Goal: Task Accomplishment & Management: Complete application form

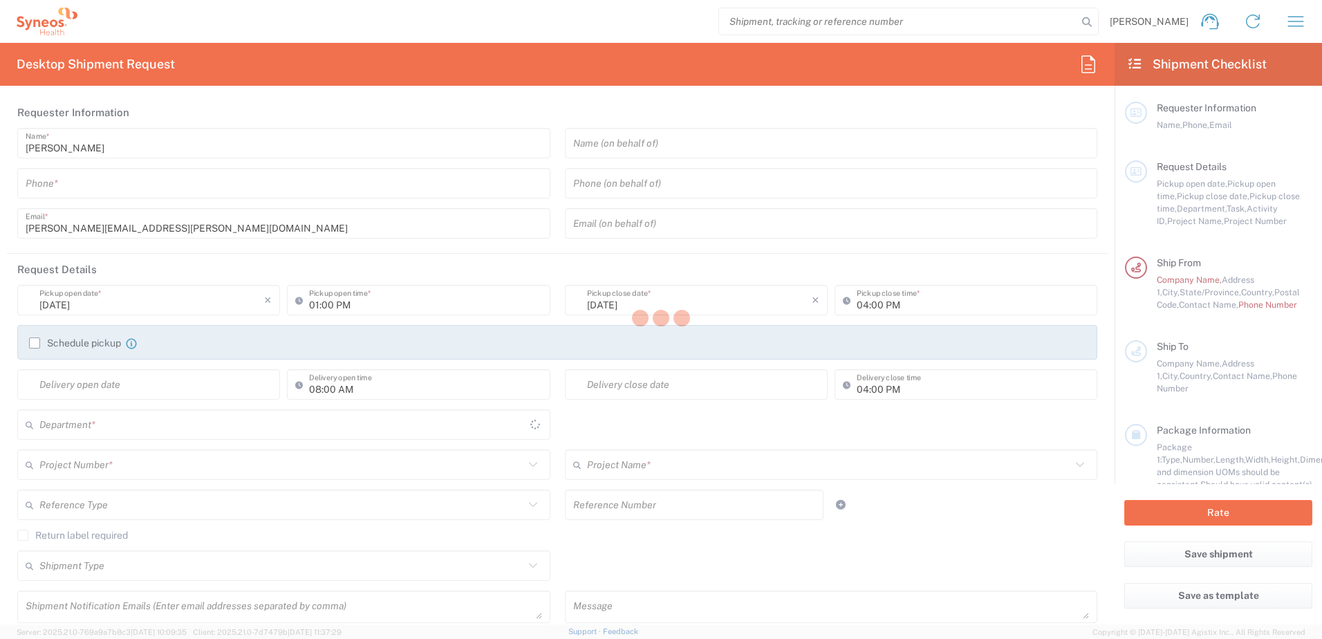
type input "8170"
type input "[US_STATE]"
type input "[GEOGRAPHIC_DATA]"
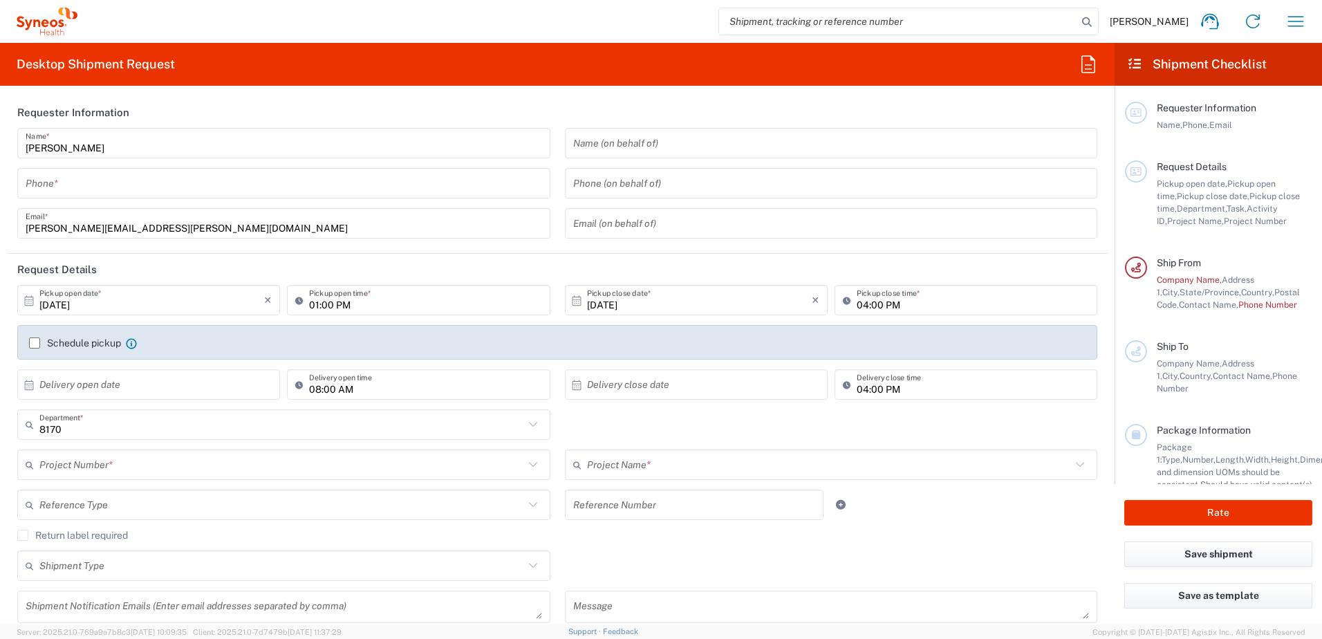
type input "Syneos Health, LLC-[GEOGRAPHIC_DATA] [GEOGRAPHIC_DATA] [GEOGRAPHIC_DATA]"
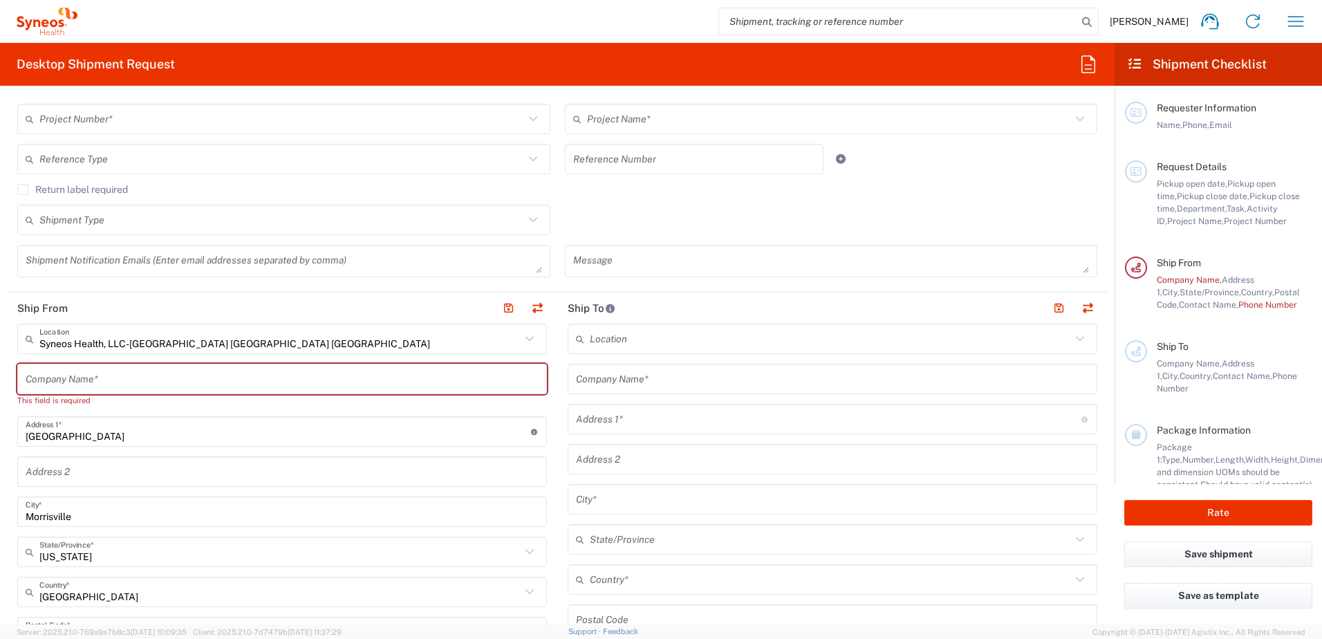
scroll to position [415, 0]
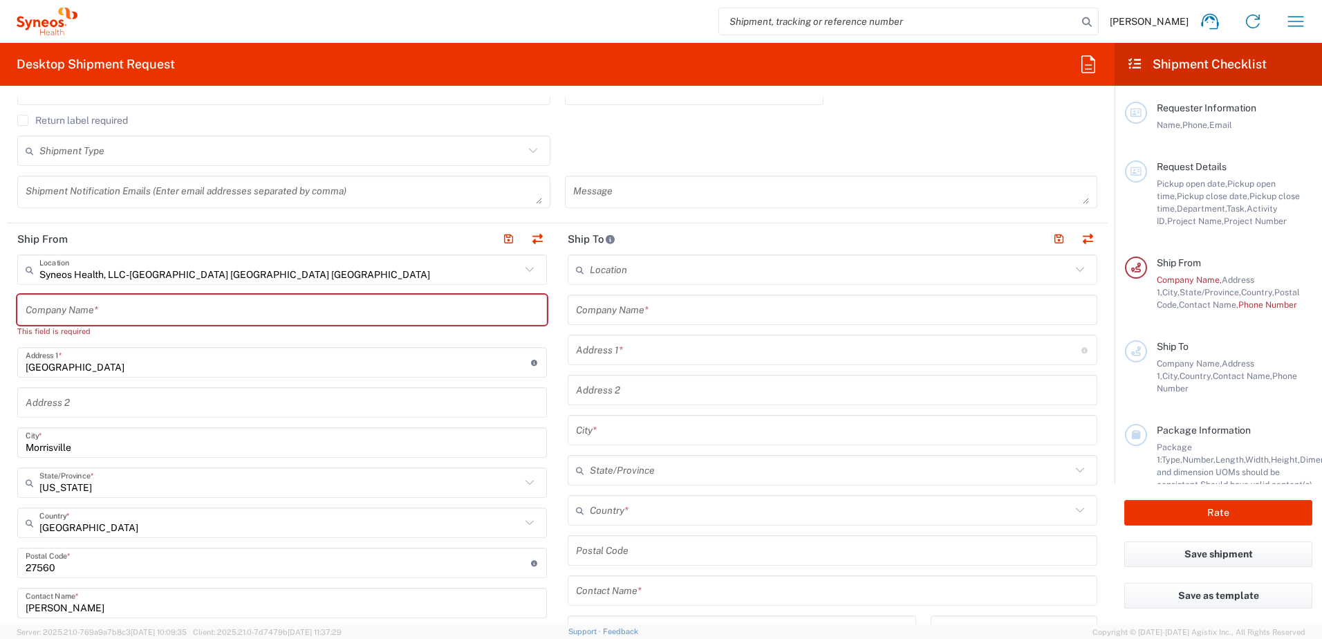
click at [655, 275] on input "text" at bounding box center [830, 270] width 481 height 24
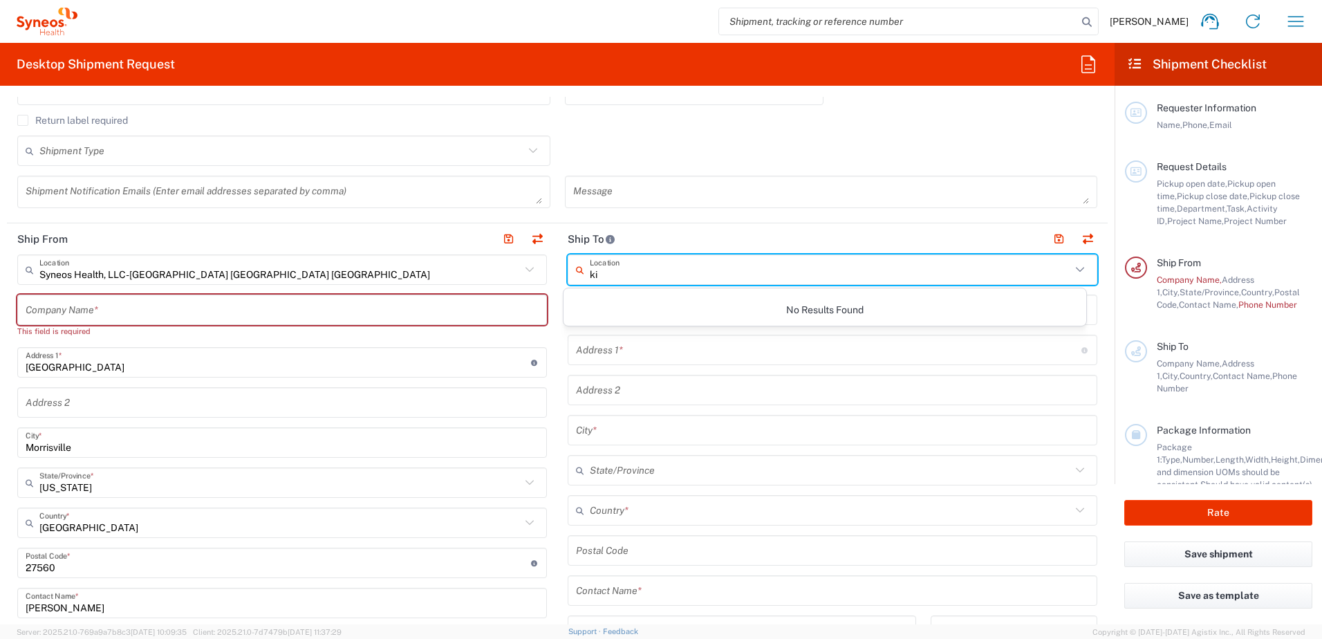
type input "k"
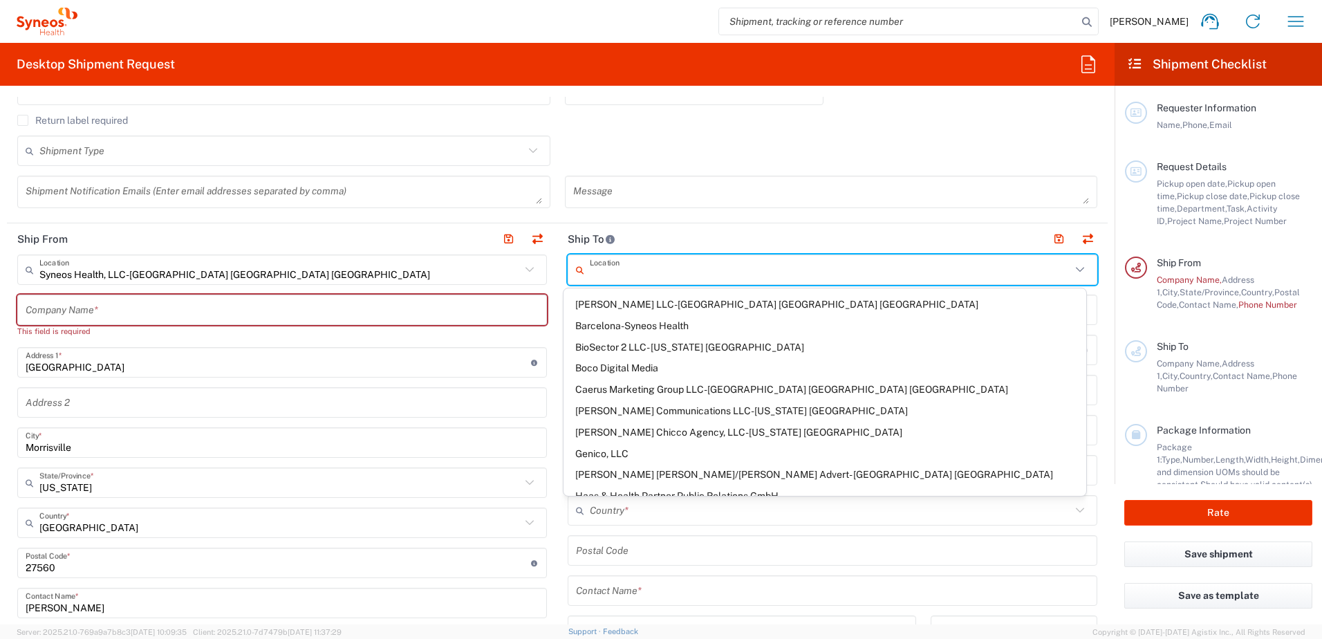
click at [699, 243] on header "Ship To" at bounding box center [832, 238] width 551 height 31
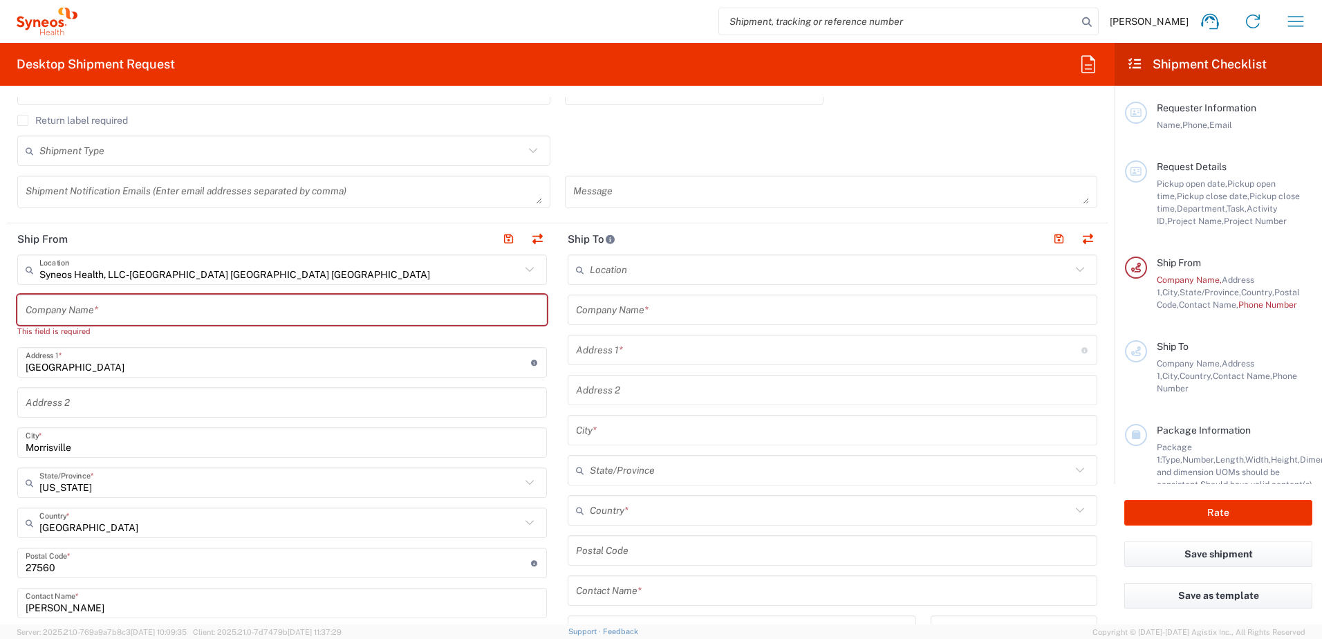
click at [665, 311] on input "text" at bounding box center [832, 310] width 513 height 24
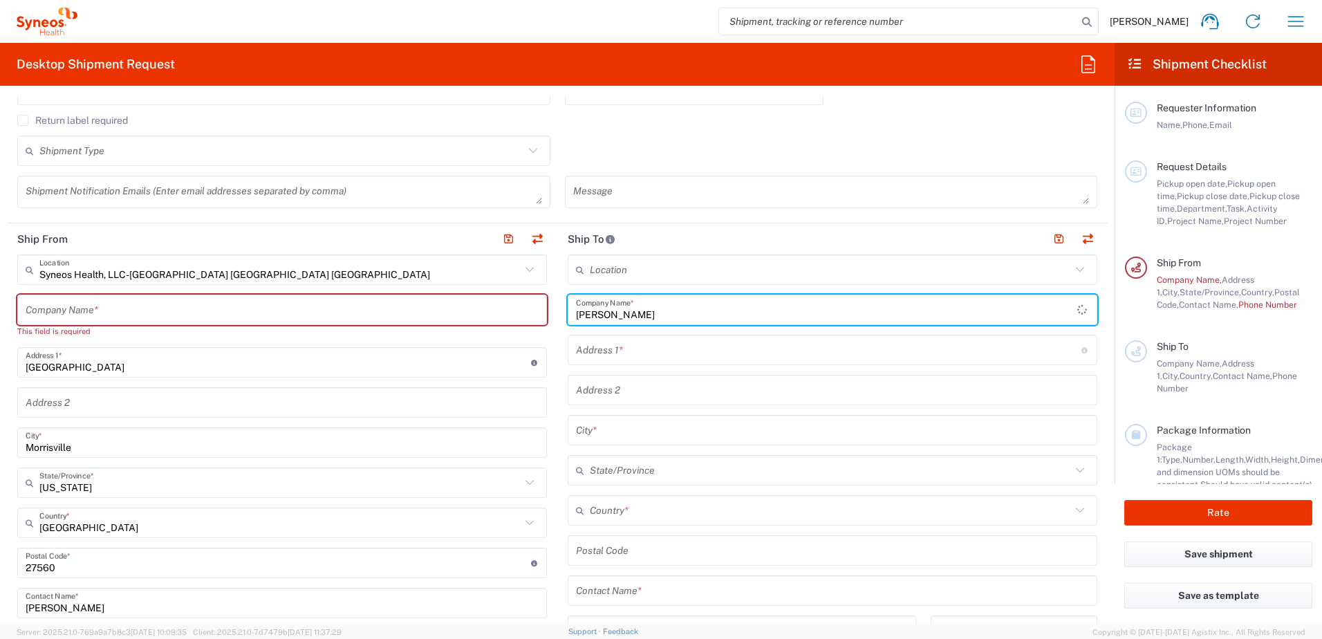
type input "[PERSON_NAME]"
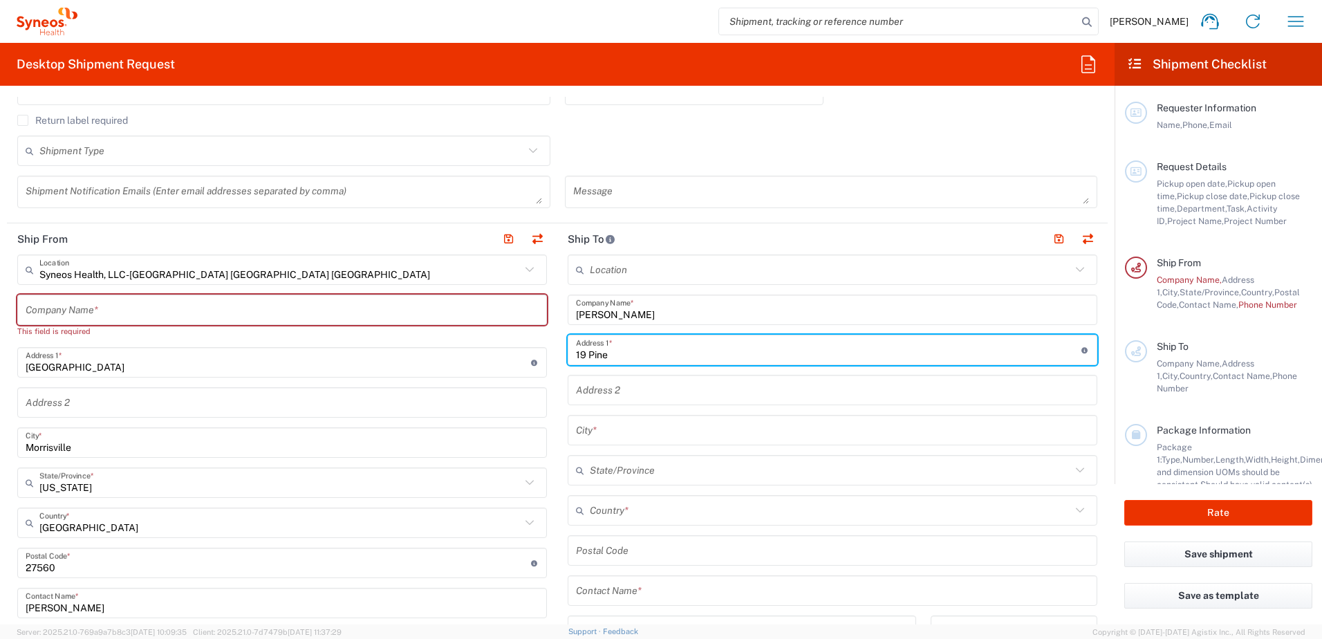
type input "[STREET_ADDRESS][PERSON_NAME]"
type input "[GEOGRAPHIC_DATA]"
type input "MA"
type input "[GEOGRAPHIC_DATA]"
type input "02364"
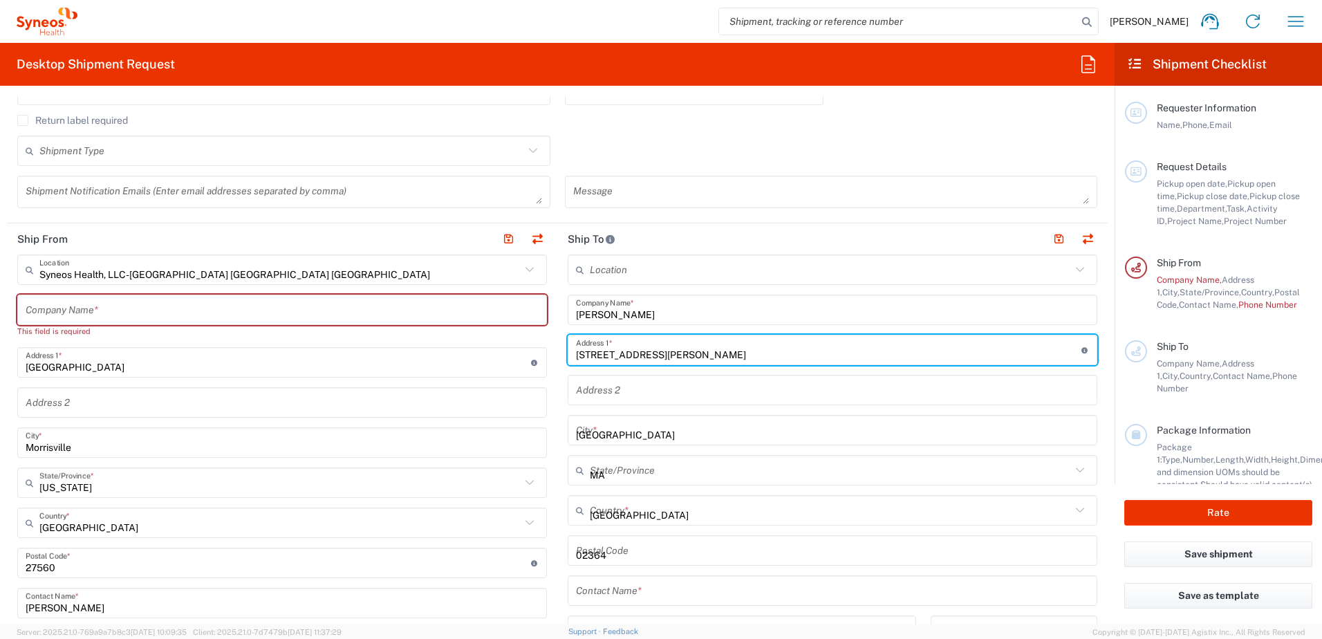
type input "6143302782"
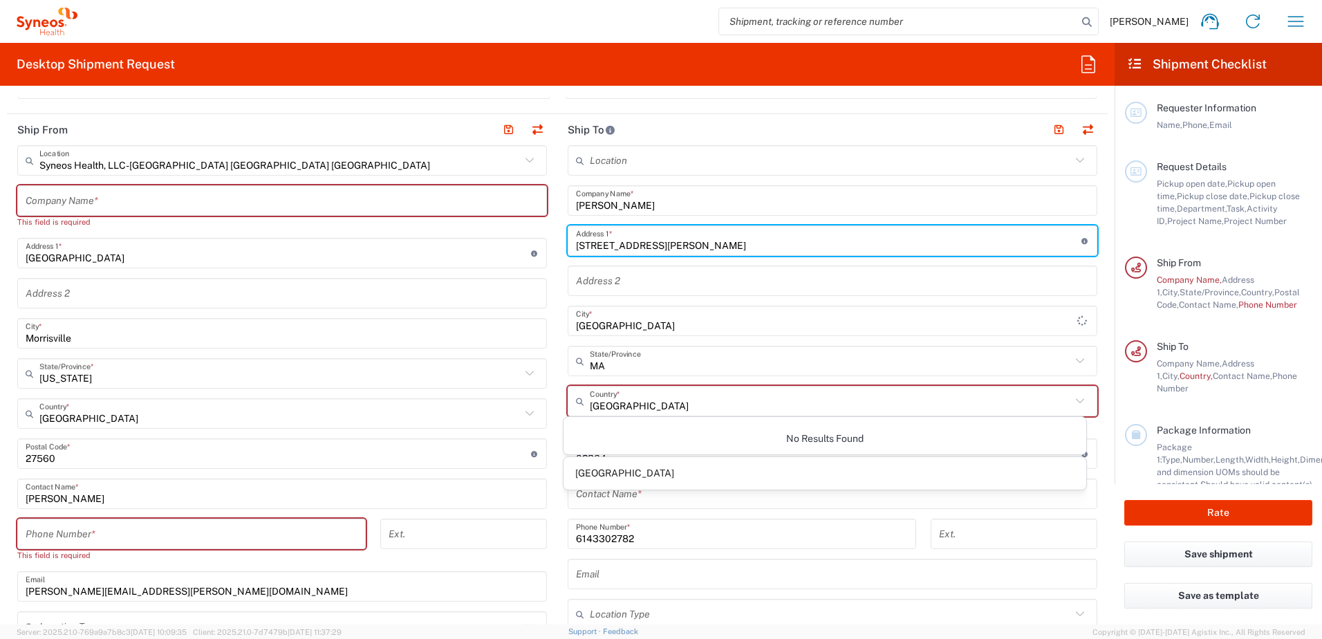
scroll to position [553, 0]
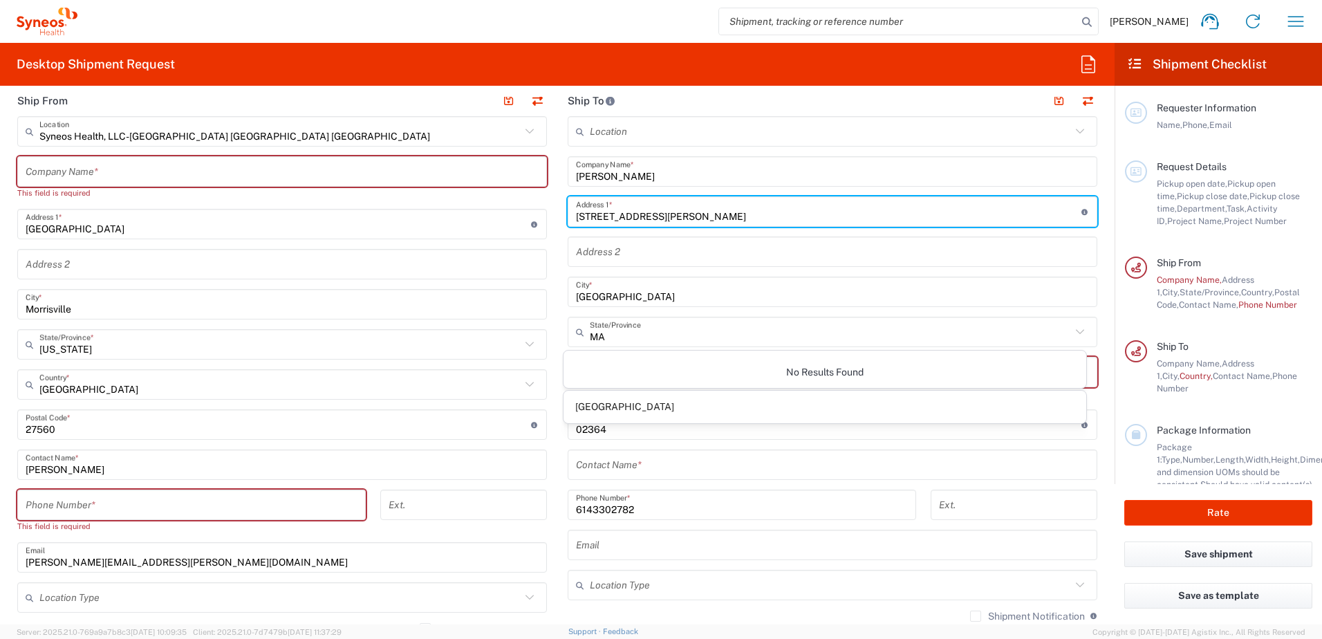
click at [549, 468] on main "Syneos Health, LLC-[GEOGRAPHIC_DATA] [GEOGRAPHIC_DATA] [GEOGRAPHIC_DATA] Locati…" at bounding box center [282, 419] width 551 height 606
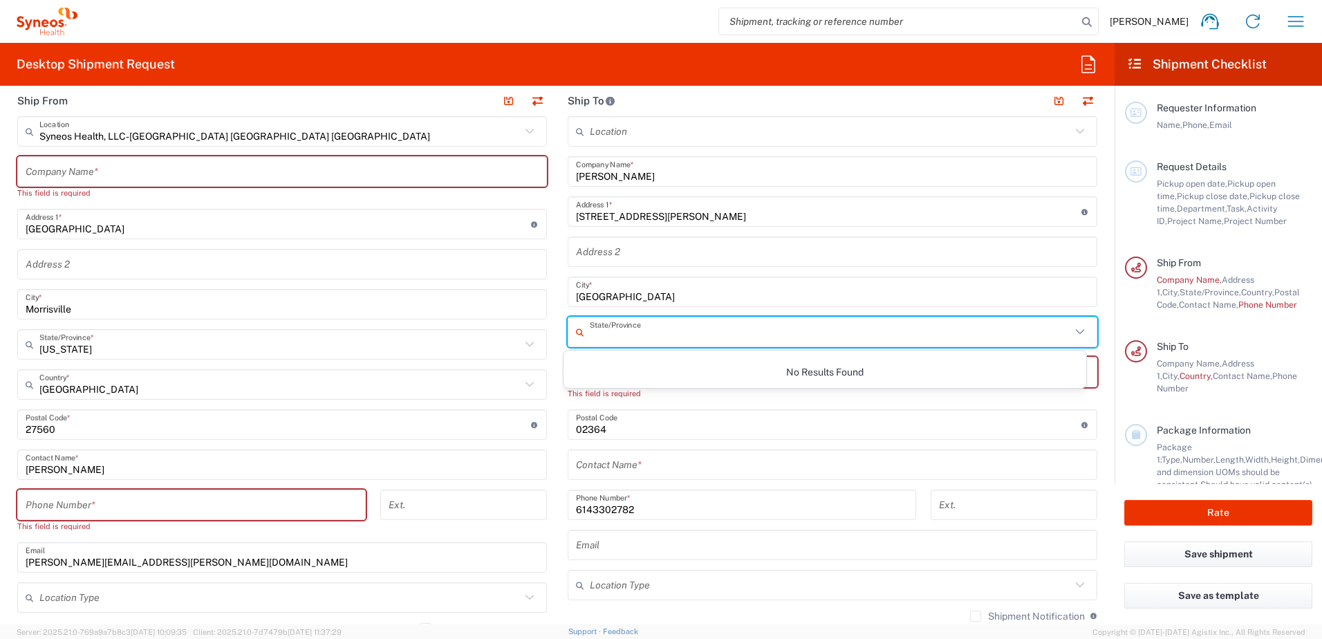
click at [649, 332] on input "text" at bounding box center [830, 332] width 481 height 24
type input "[US_STATE]"
type input "[GEOGRAPHIC_DATA]"
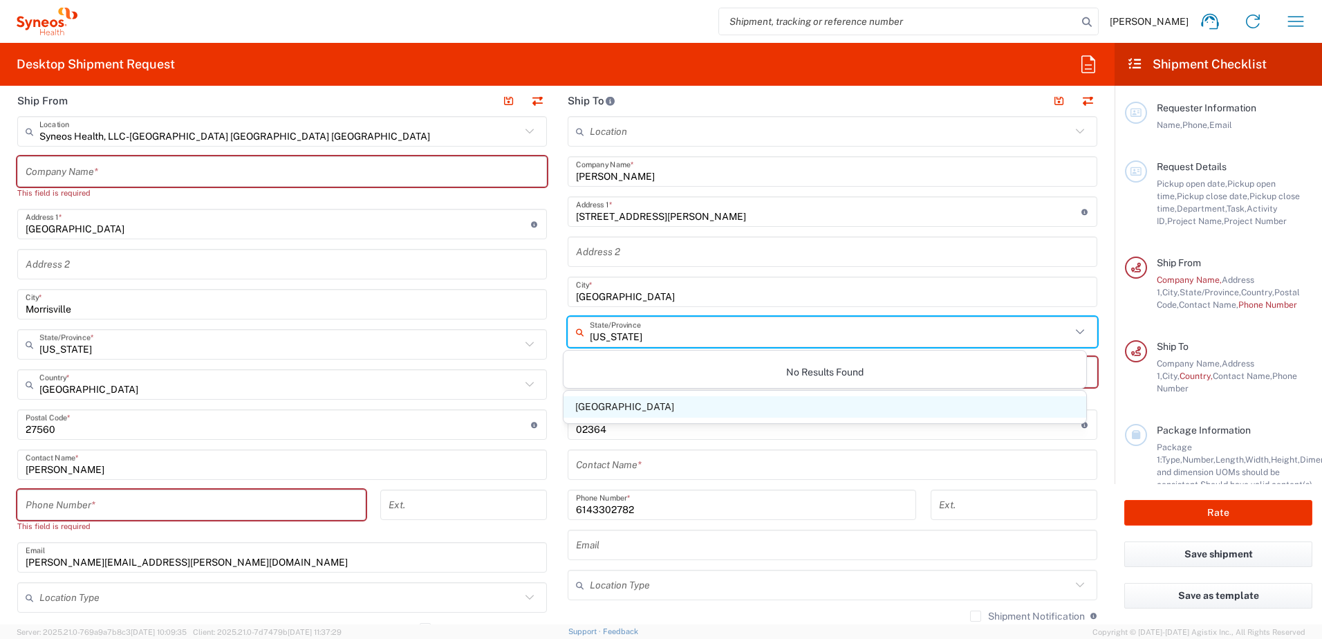
click at [626, 403] on span "[GEOGRAPHIC_DATA]" at bounding box center [826, 406] width 524 height 21
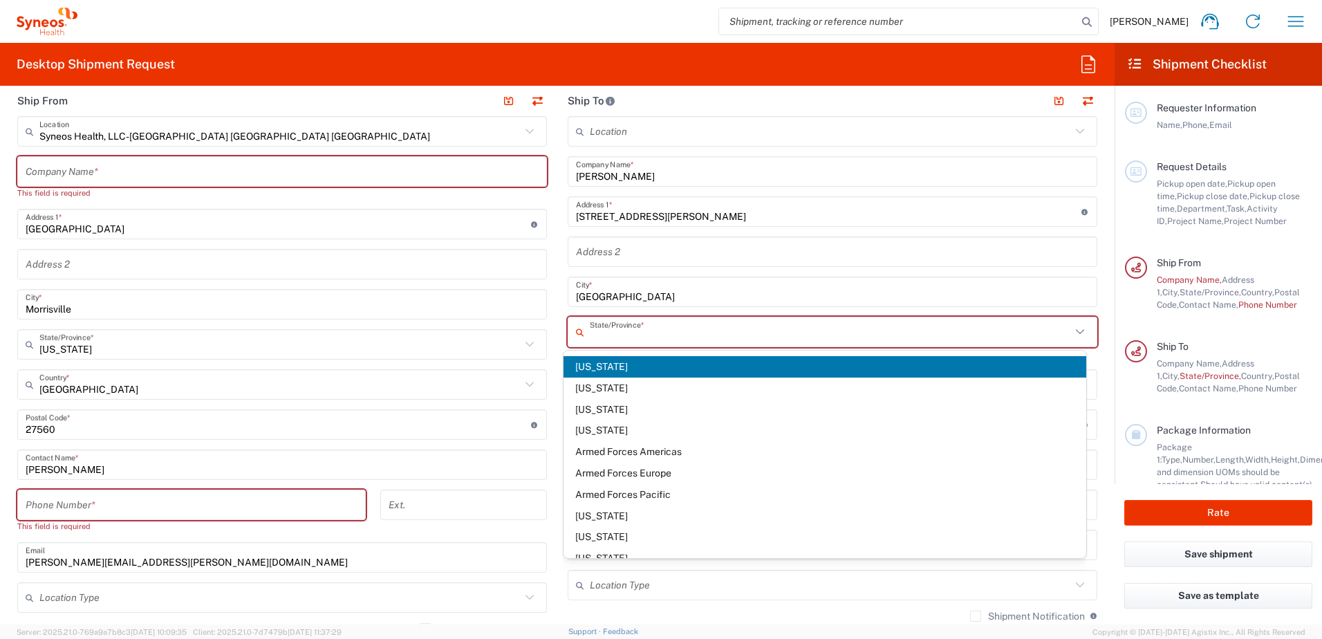
click at [631, 329] on input "text" at bounding box center [830, 332] width 481 height 24
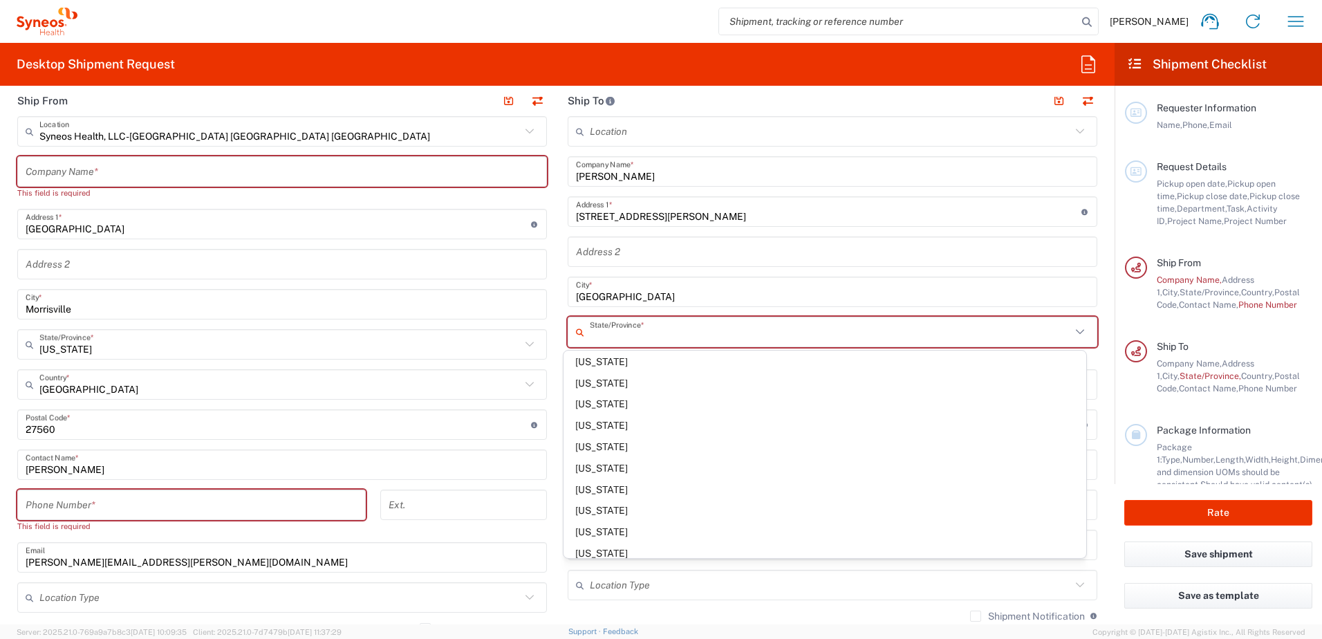
scroll to position [415, 0]
click at [589, 458] on span "[US_STATE]" at bounding box center [826, 462] width 524 height 21
type input "[US_STATE]"
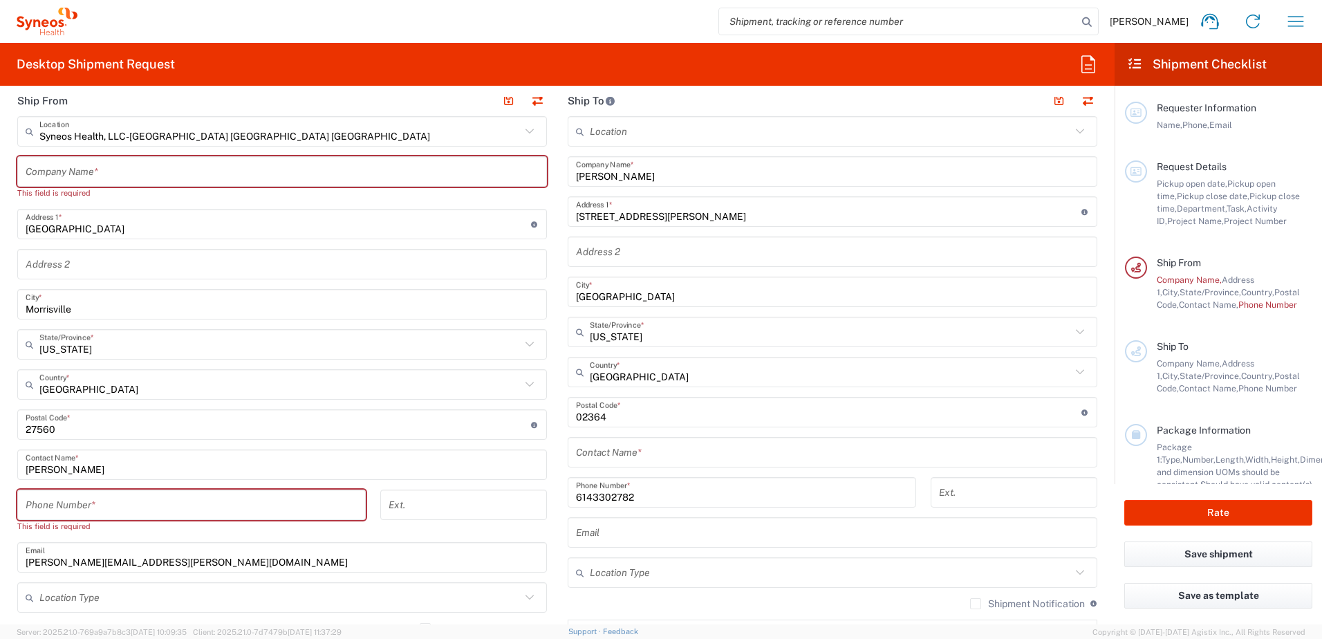
click at [644, 456] on input "text" at bounding box center [832, 453] width 513 height 24
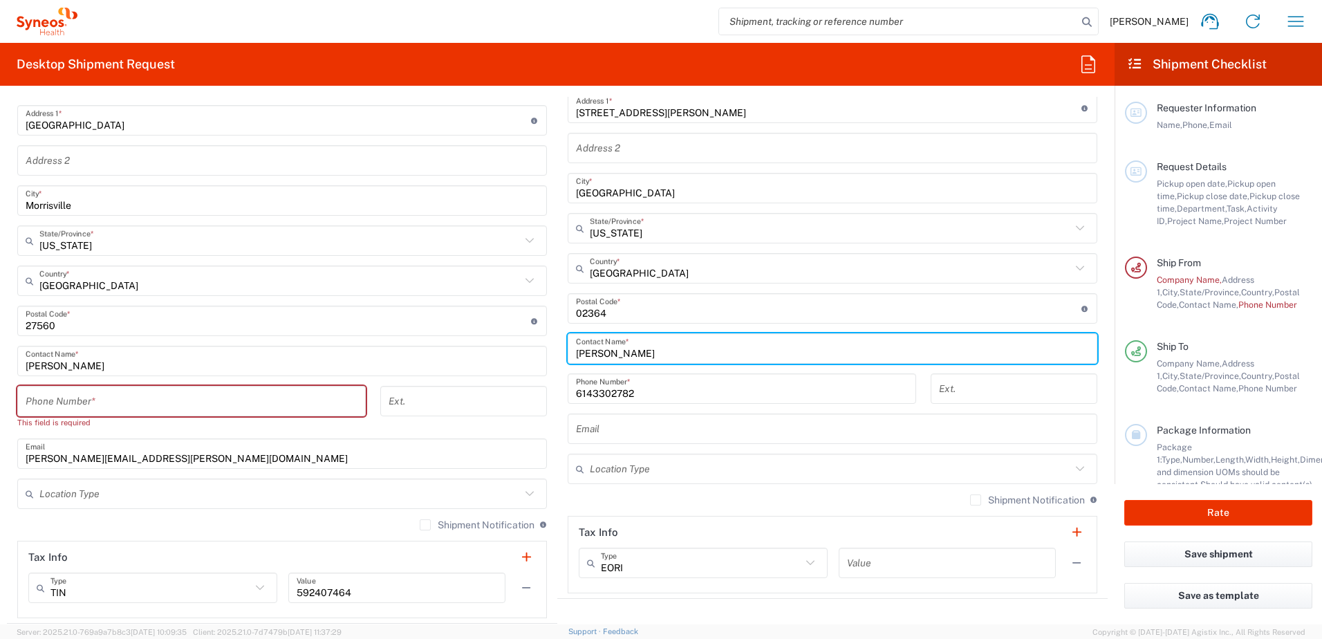
scroll to position [692, 0]
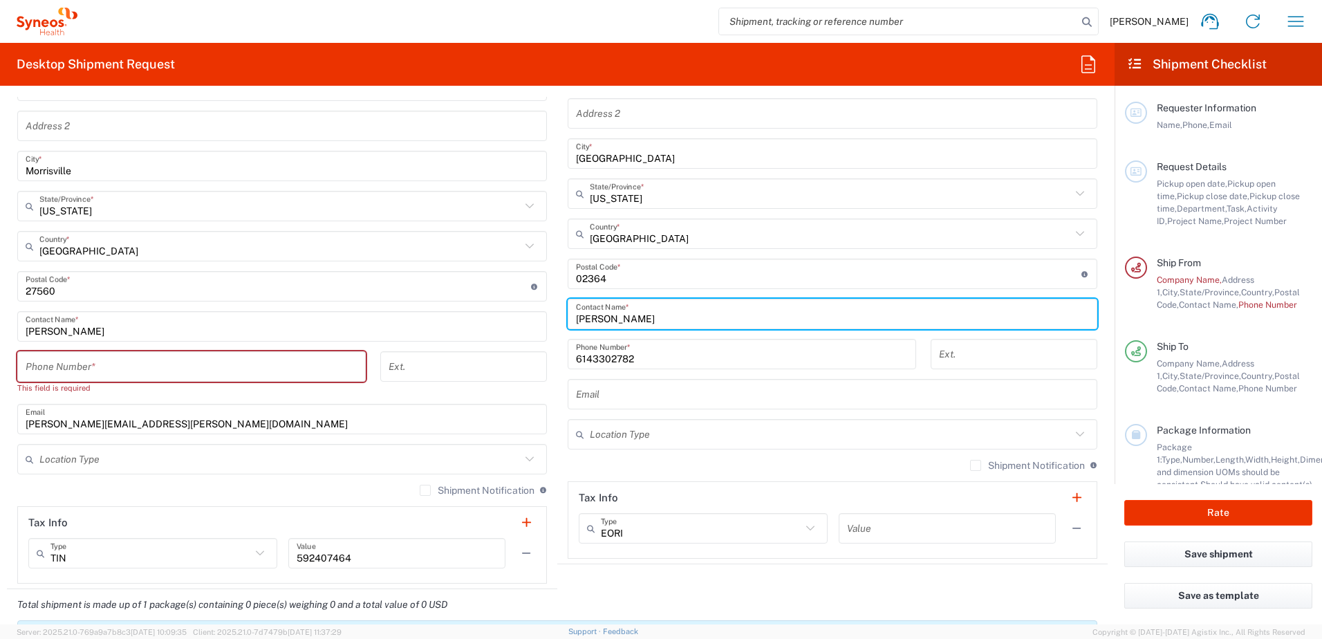
type input "[PERSON_NAME]"
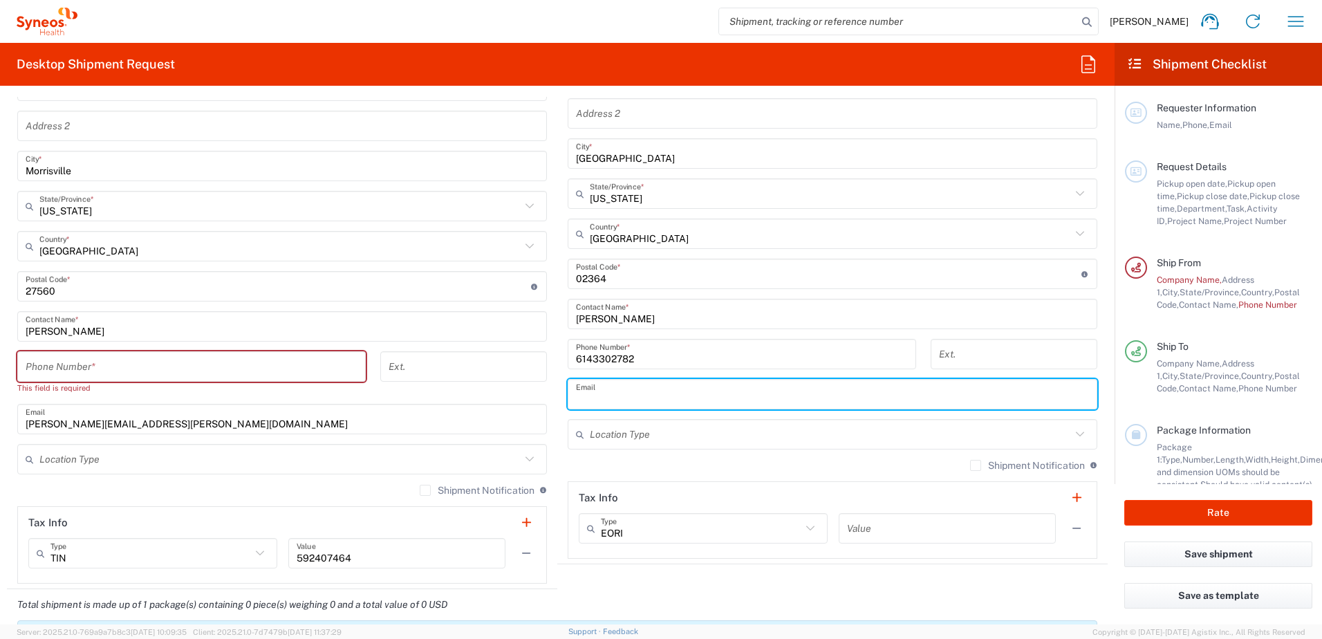
click at [616, 400] on input "text" at bounding box center [832, 394] width 513 height 24
type input "[PERSON_NAME][EMAIL_ADDRESS][PERSON_NAME][DOMAIN_NAME]"
type input "[PERSON_NAME] [PERSON_NAME]"
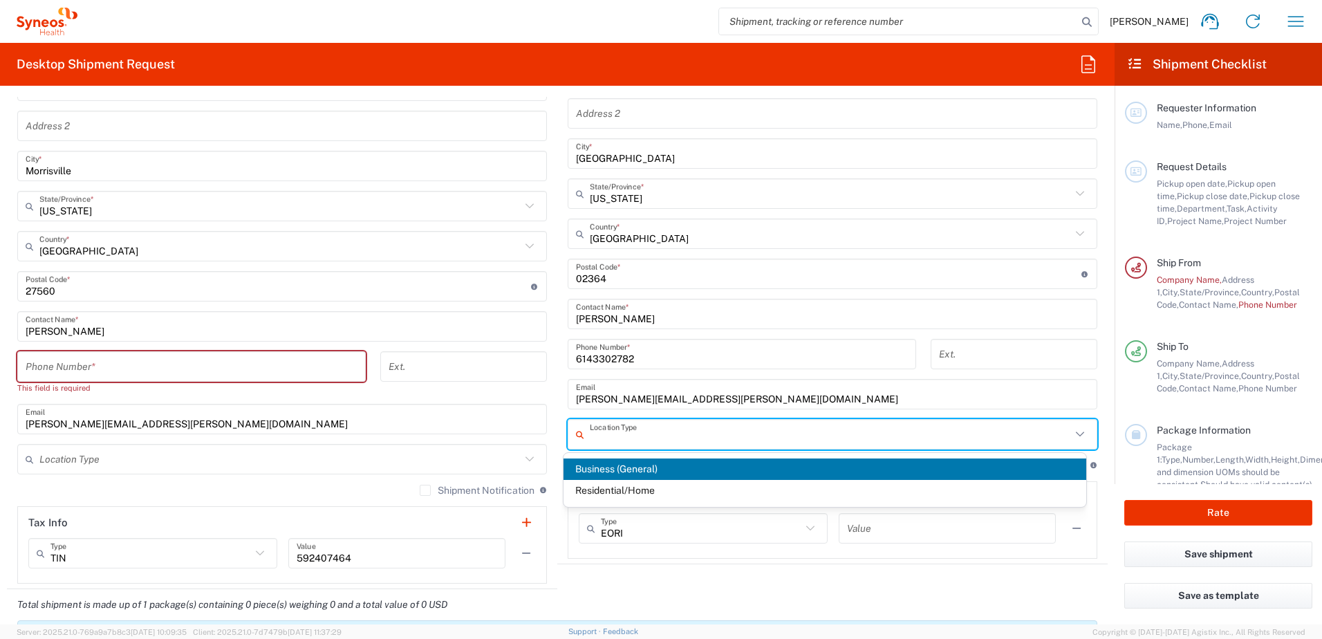
click at [649, 443] on input "text" at bounding box center [830, 435] width 481 height 24
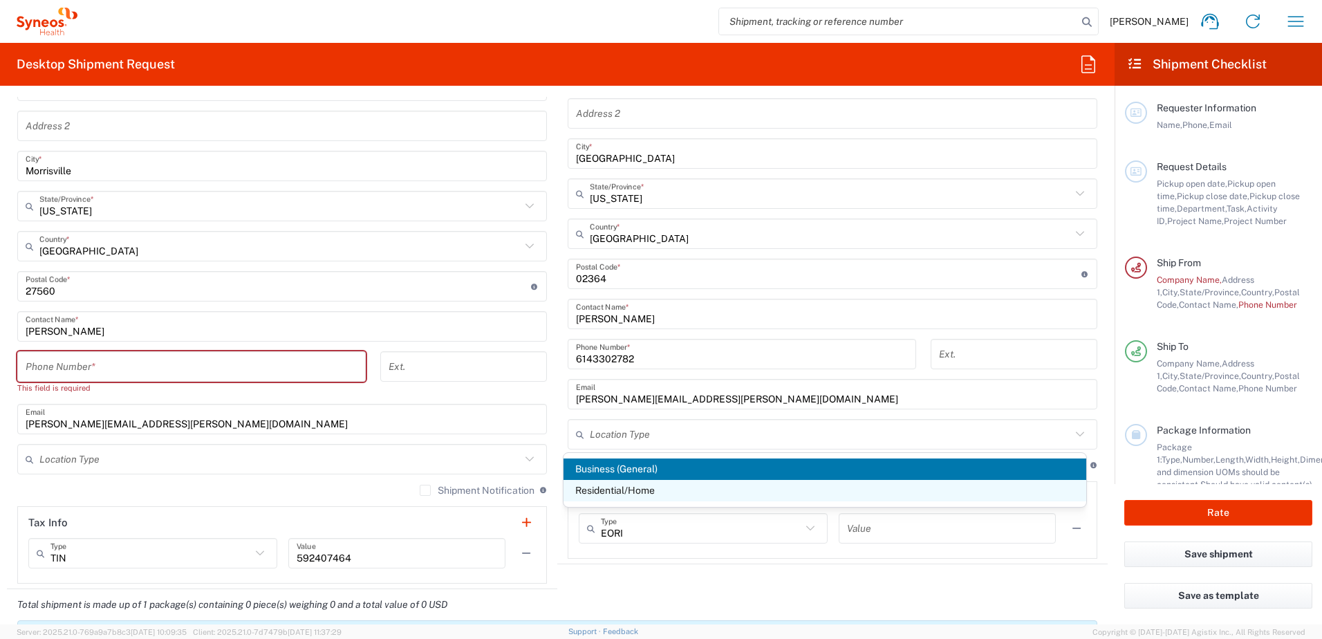
click at [614, 484] on span "Residential/Home" at bounding box center [826, 490] width 524 height 21
type input "Residential/Home"
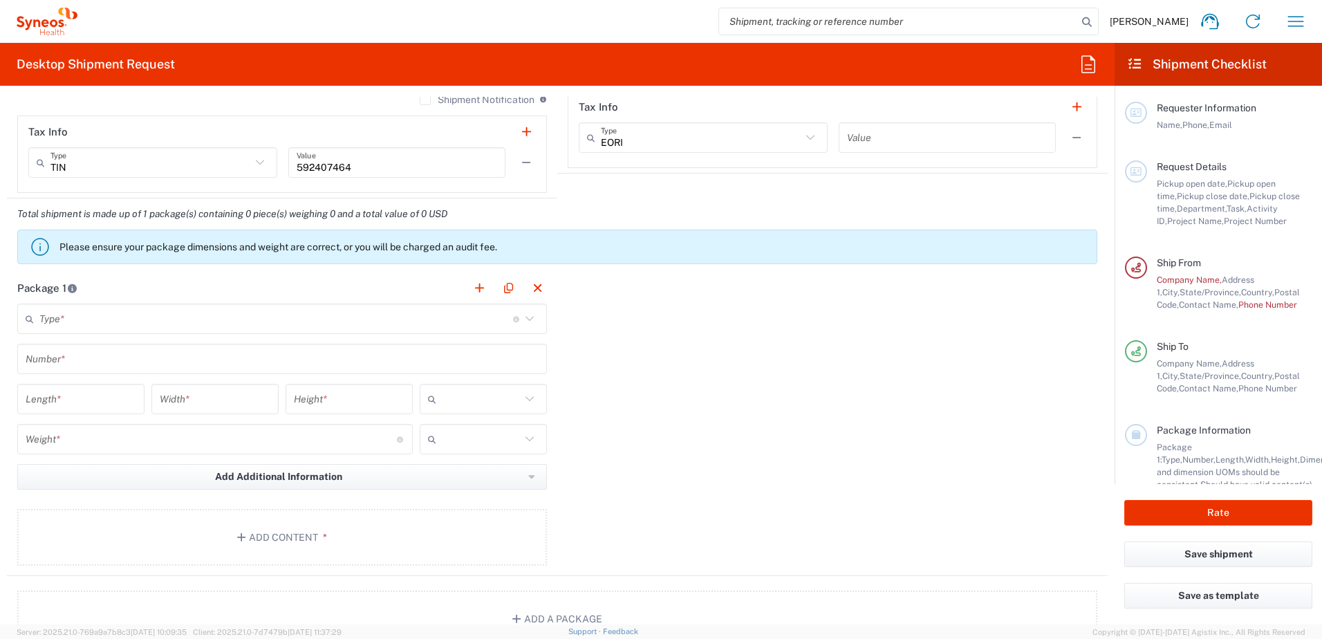
scroll to position [1107, 0]
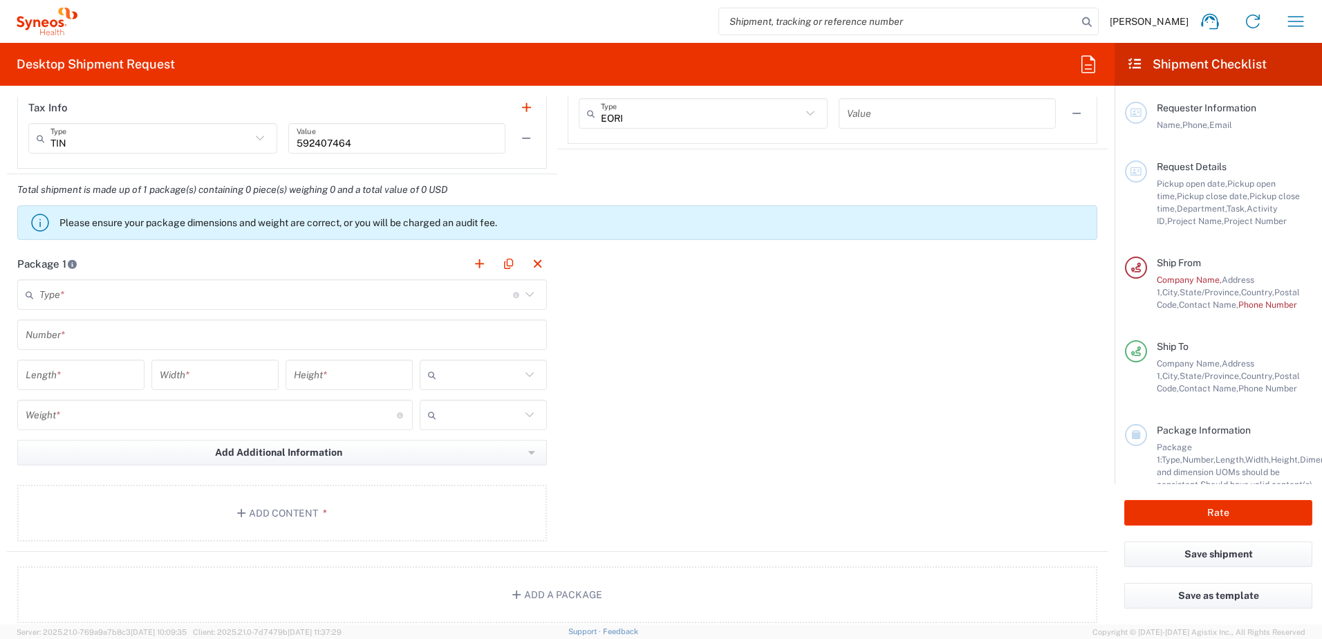
click at [526, 296] on icon at bounding box center [530, 294] width 8 height 5
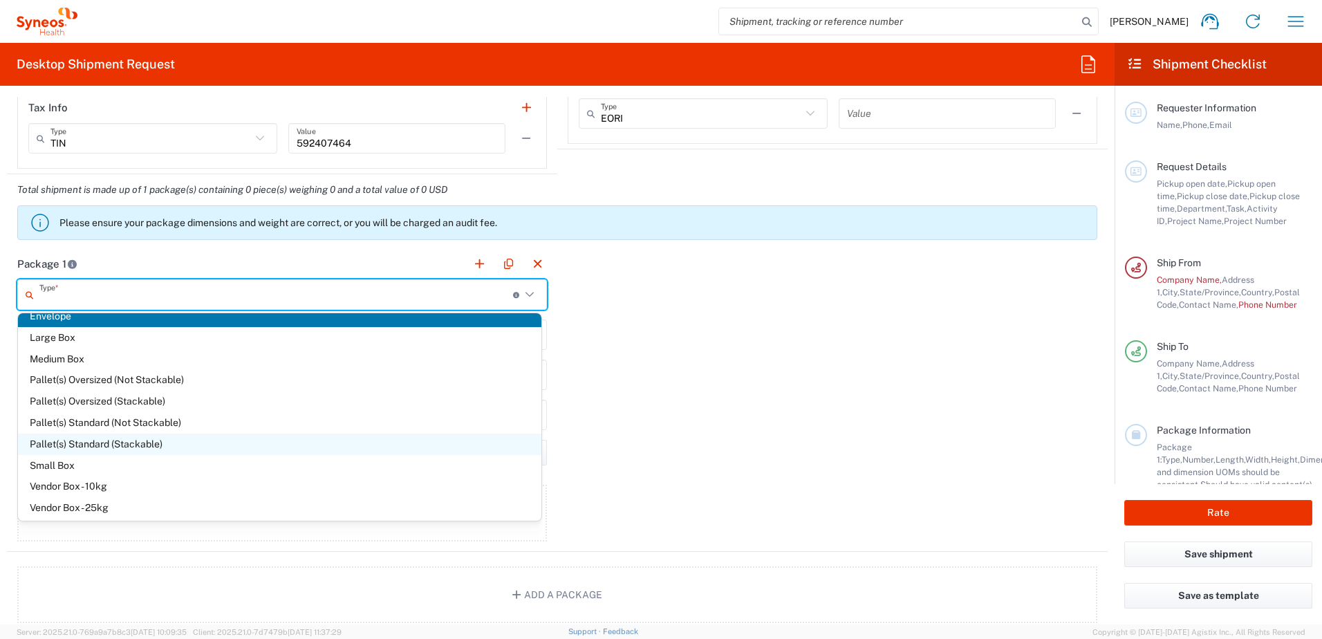
scroll to position [0, 0]
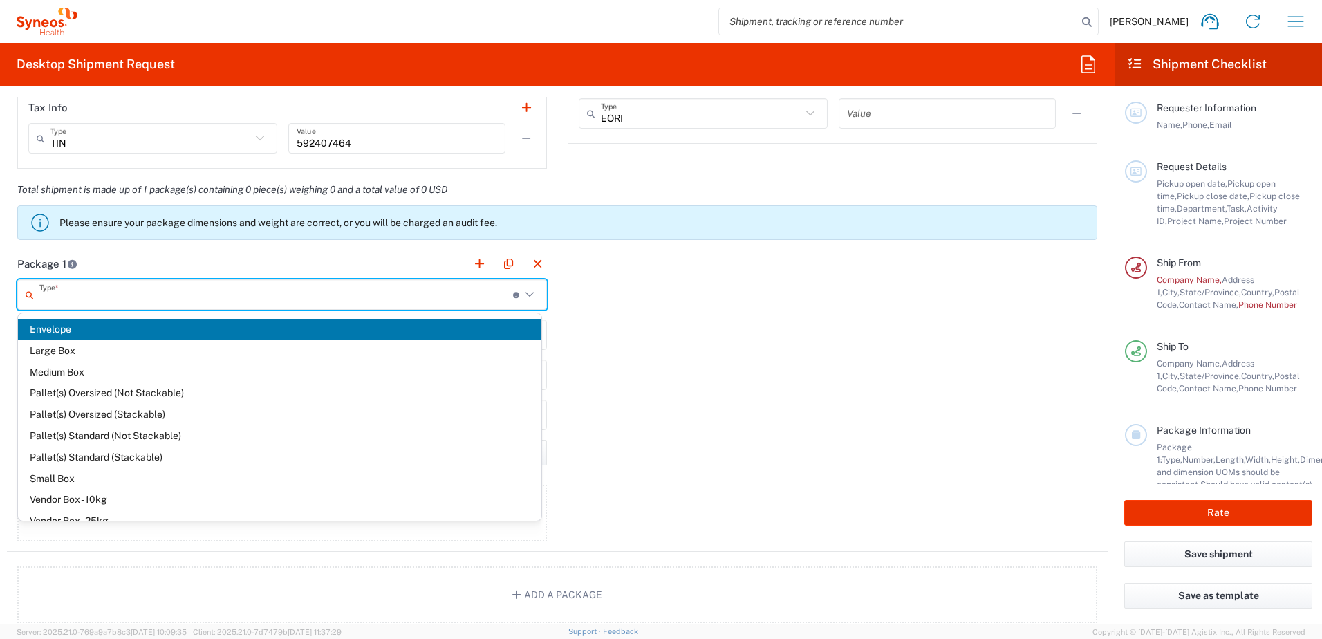
click at [111, 329] on span "Envelope" at bounding box center [280, 329] width 524 height 21
type input "Envelope"
type input "1"
type input "9.5"
type input "12.5"
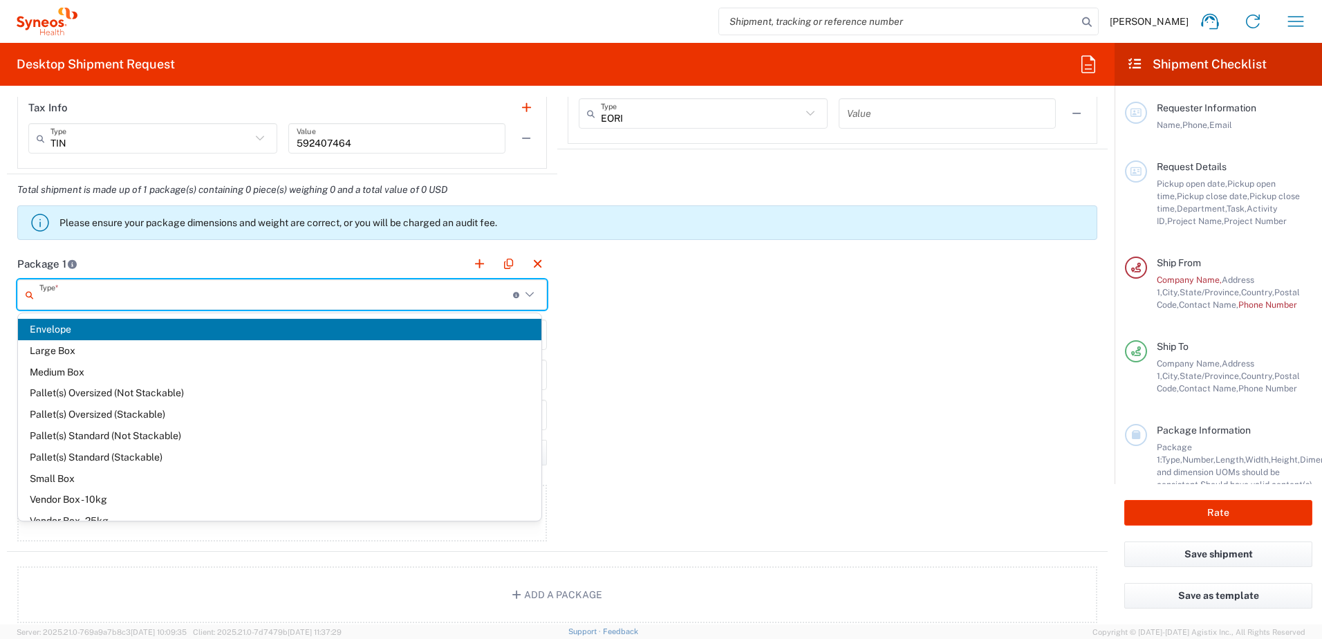
type input "0.25"
type input "in"
type input "0.45"
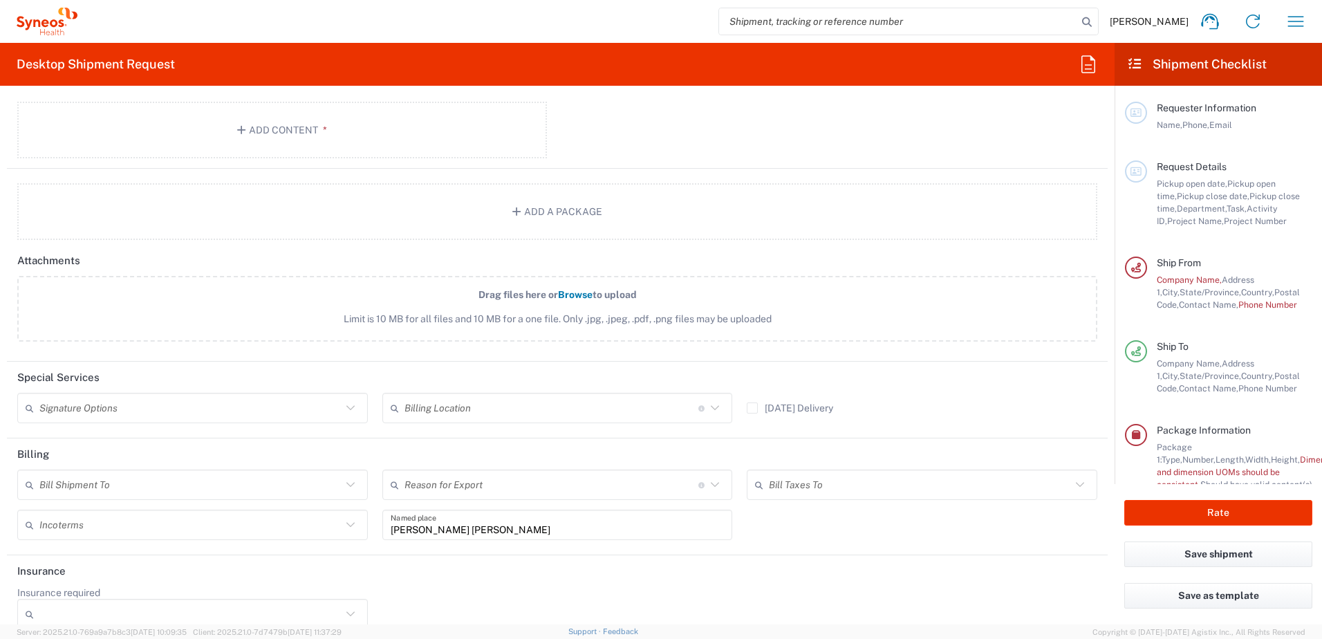
scroll to position [1510, 0]
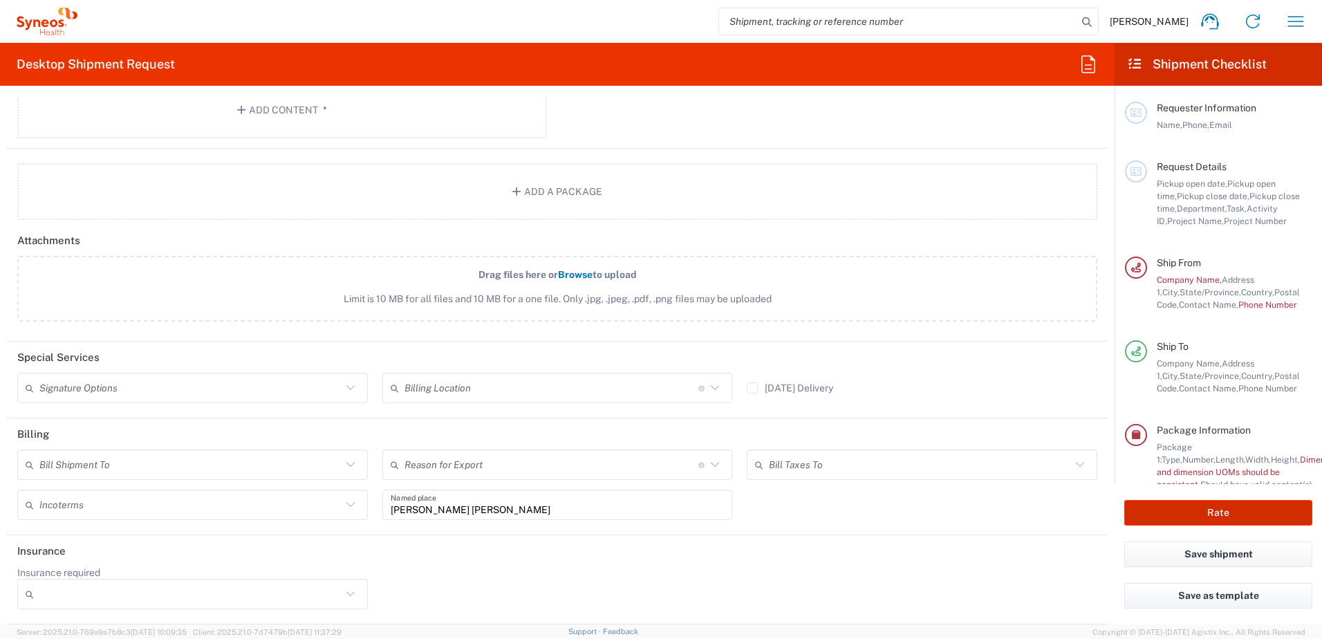
click at [1187, 516] on button "Rate" at bounding box center [1219, 513] width 188 height 26
type input "8170"
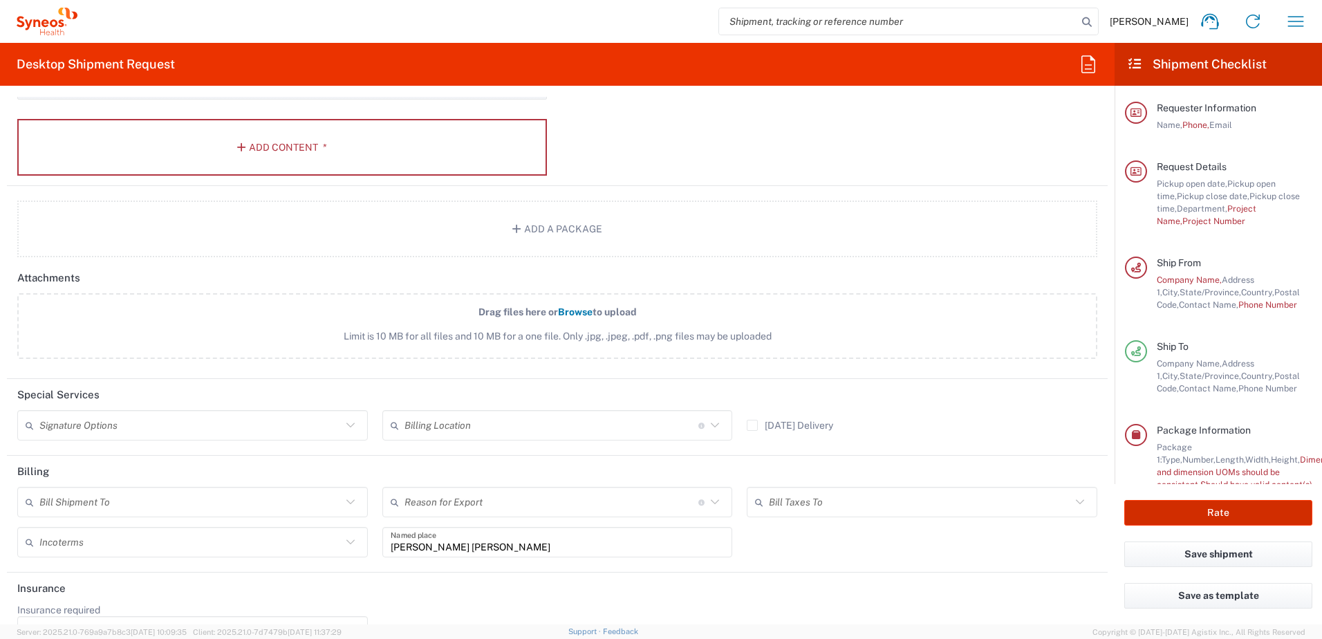
scroll to position [1547, 0]
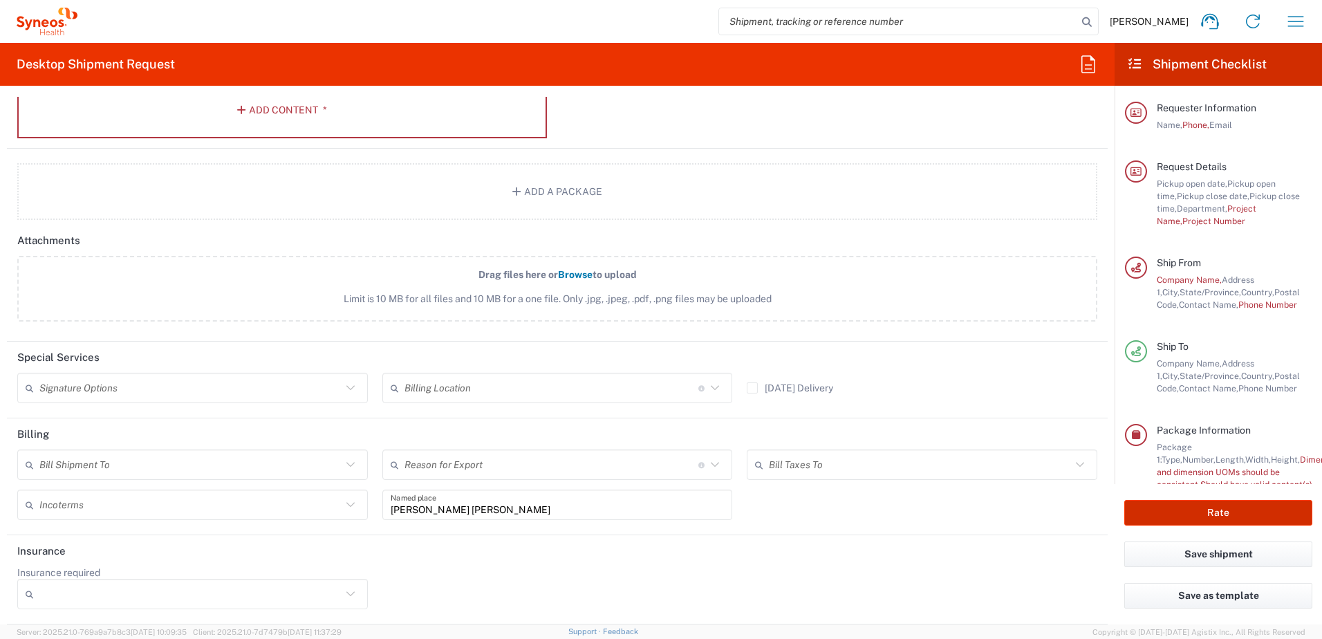
click at [1173, 508] on button "Rate" at bounding box center [1219, 513] width 188 height 26
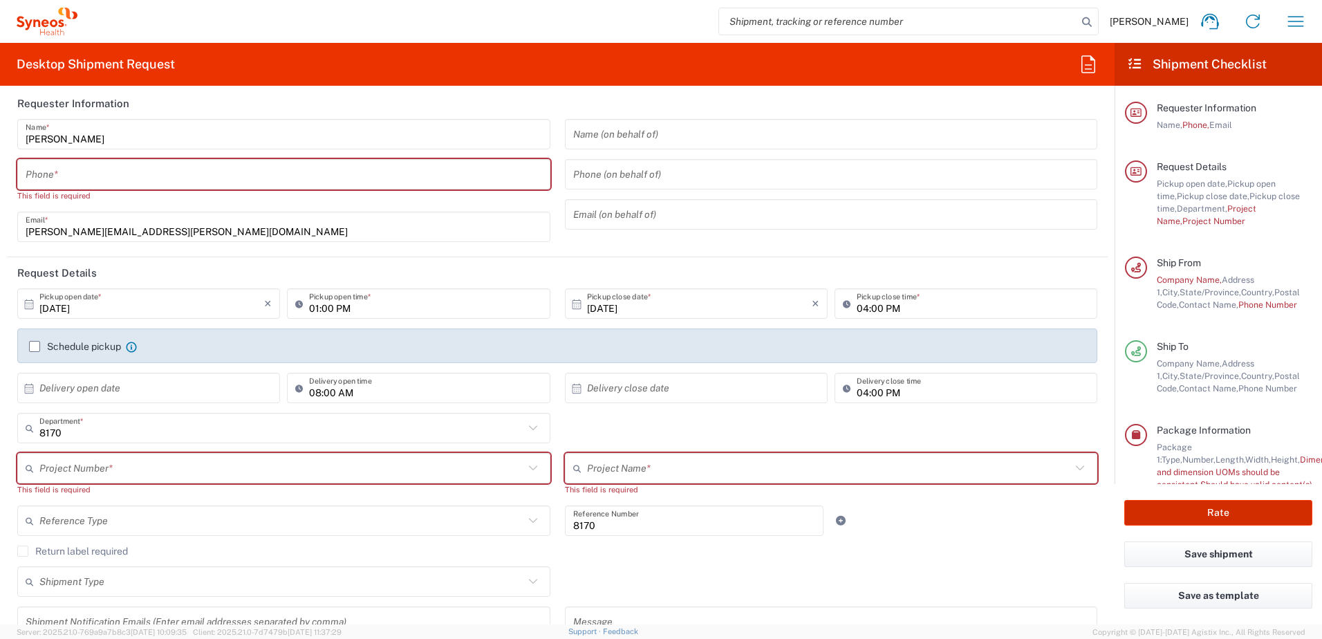
scroll to position [0, 0]
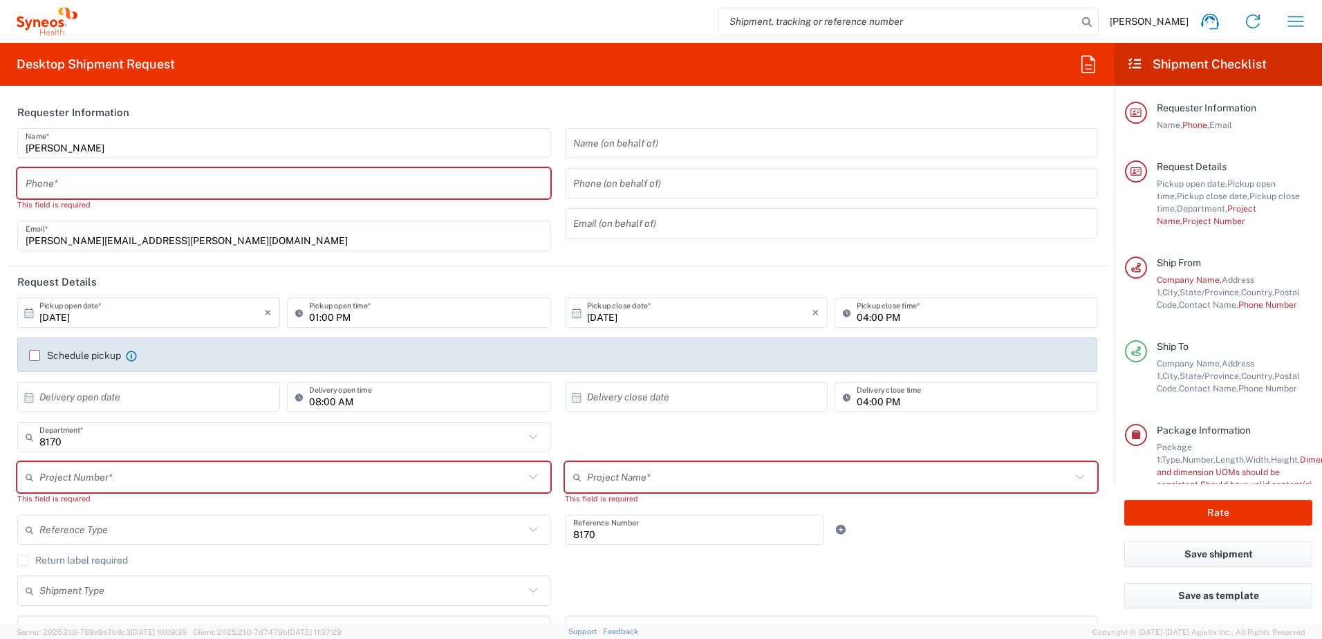
drag, startPoint x: 72, startPoint y: 176, endPoint x: 75, endPoint y: 189, distance: 13.4
click at [72, 176] on input "tel" at bounding box center [284, 184] width 517 height 24
type input "6143302782"
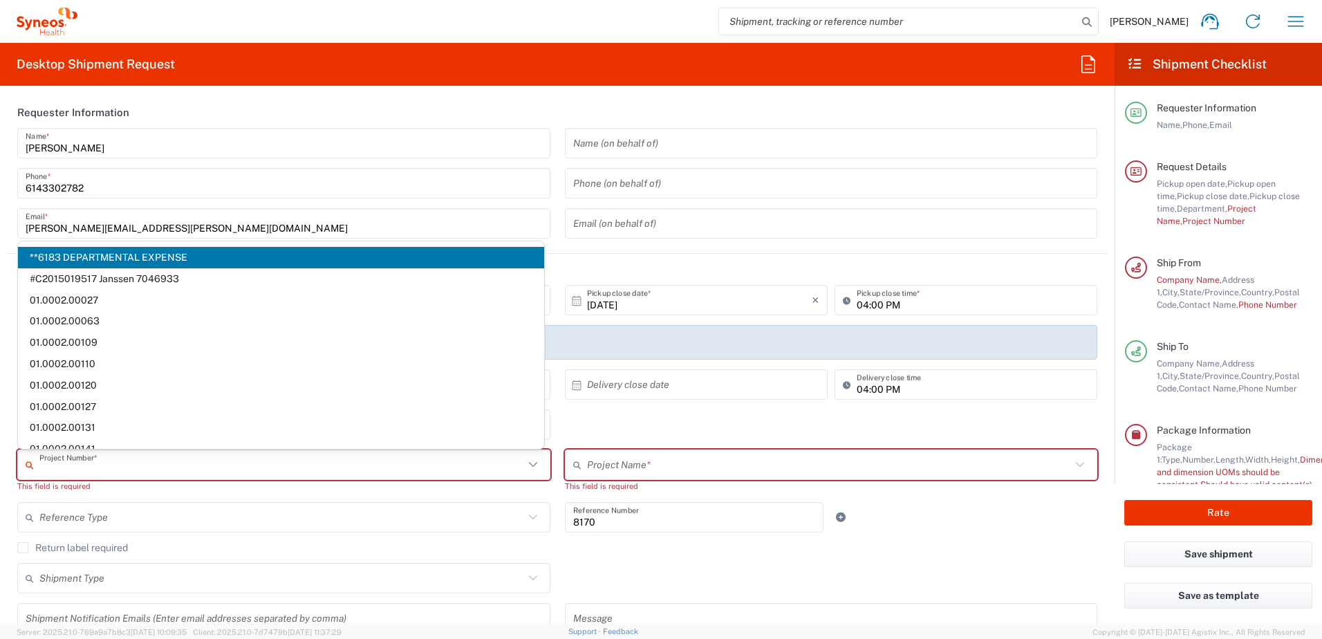
click at [185, 459] on input "text" at bounding box center [281, 465] width 485 height 24
click at [187, 261] on span "**6183 DEPARTMENTAL EXPENSE" at bounding box center [281, 257] width 526 height 21
type input "**6183 DEPARTMENTAL EXPENSE"
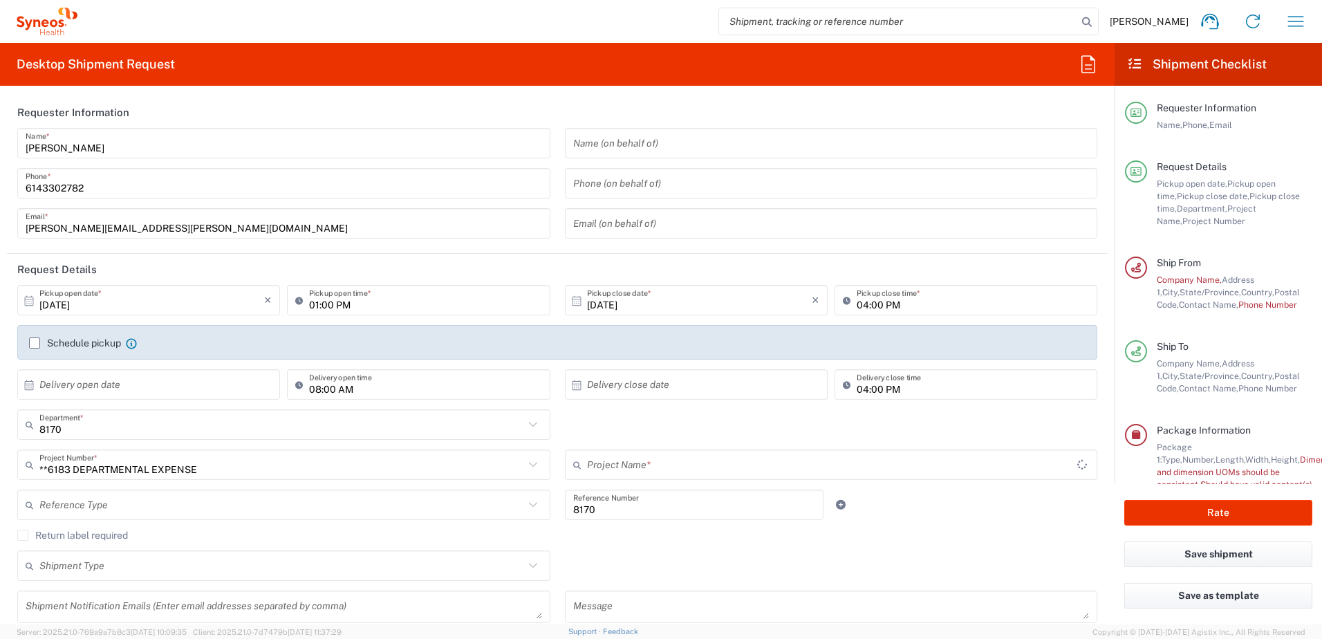
type input "6183"
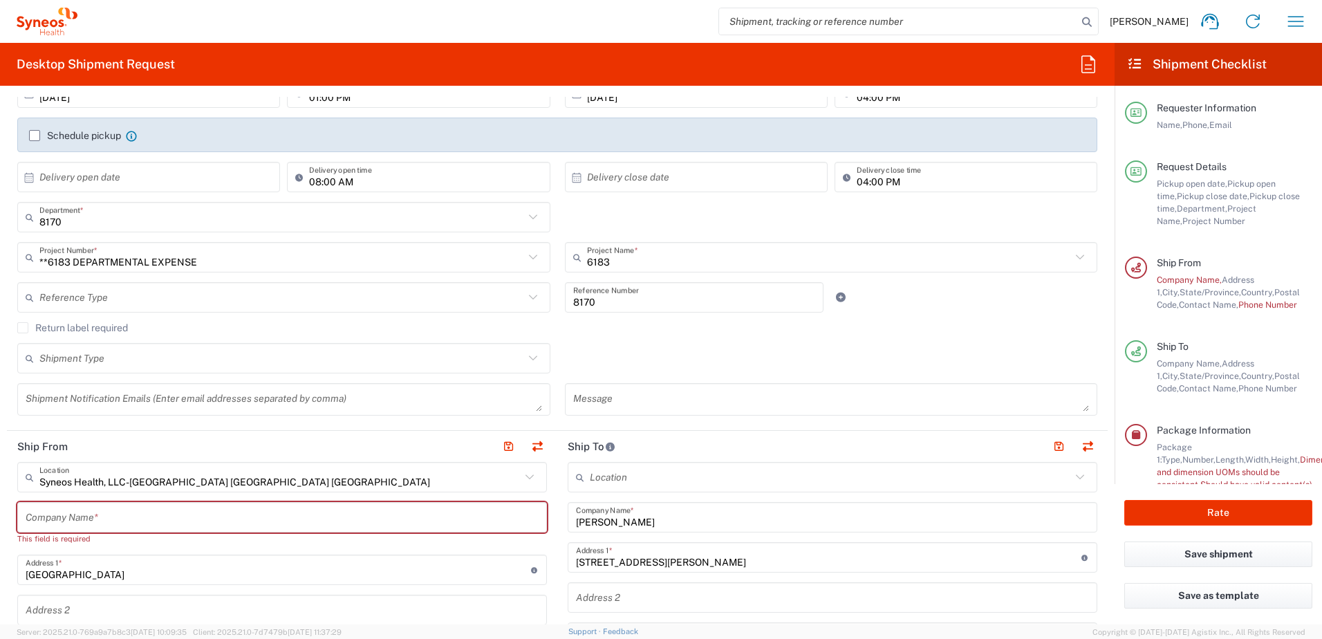
scroll to position [277, 0]
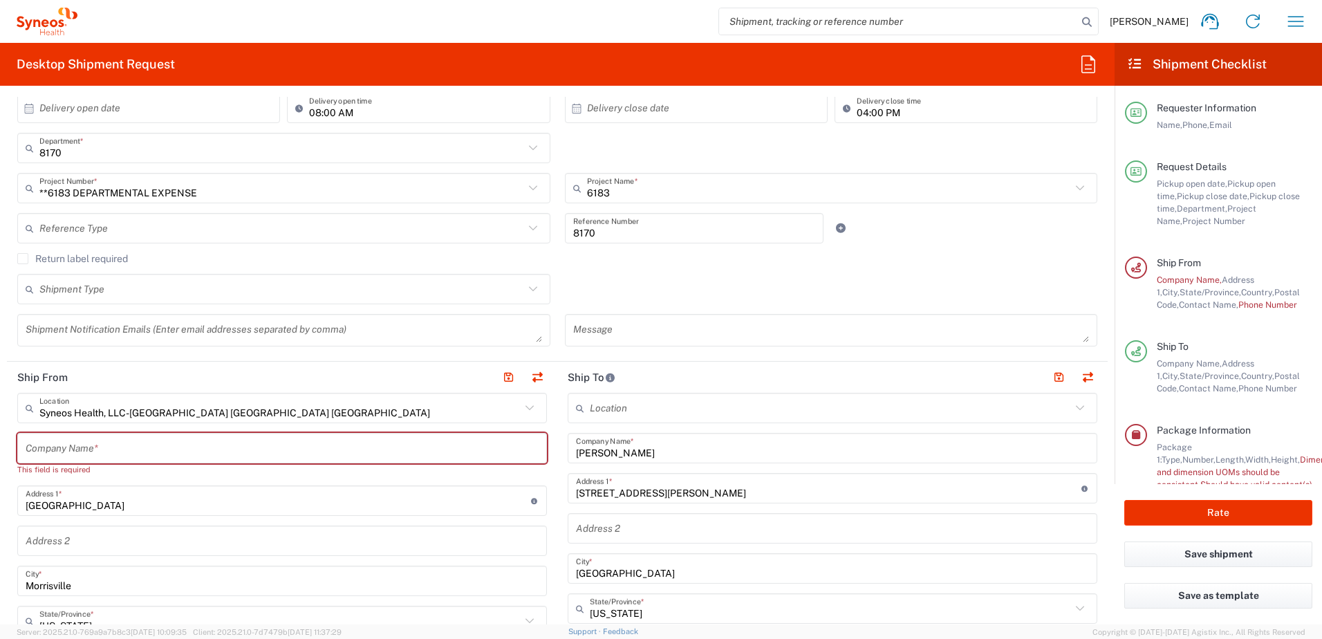
click at [151, 449] on input "text" at bounding box center [282, 448] width 513 height 24
type input "S"
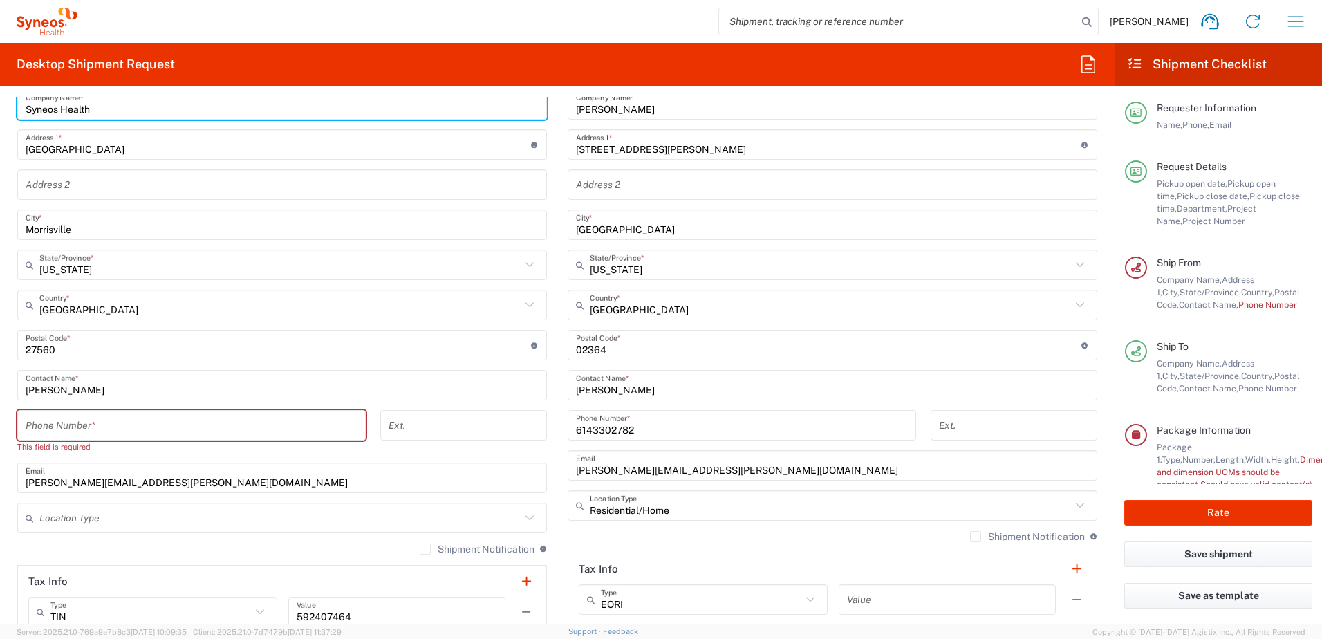
scroll to position [622, 0]
type input "Syneos Health"
click at [120, 420] on input "tel" at bounding box center [192, 423] width 332 height 24
type input "6143302782"
type input "[PERSON_NAME][EMAIL_ADDRESS][PERSON_NAME][DOMAIN_NAME]"
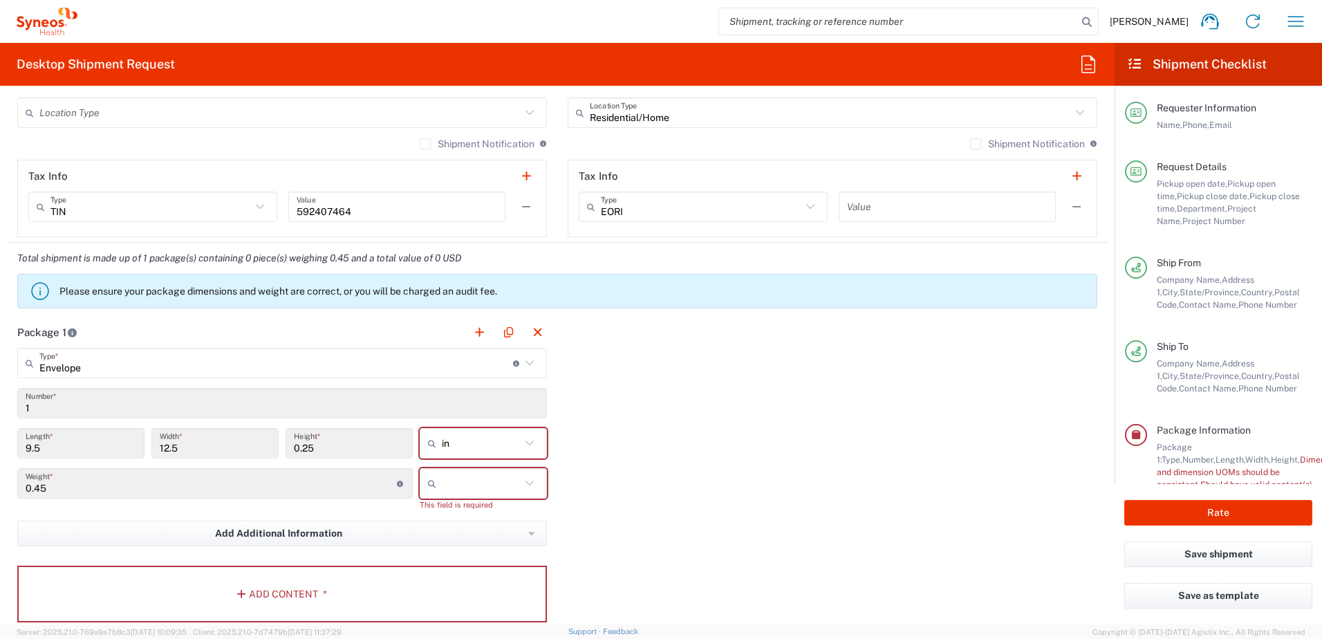
scroll to position [1037, 0]
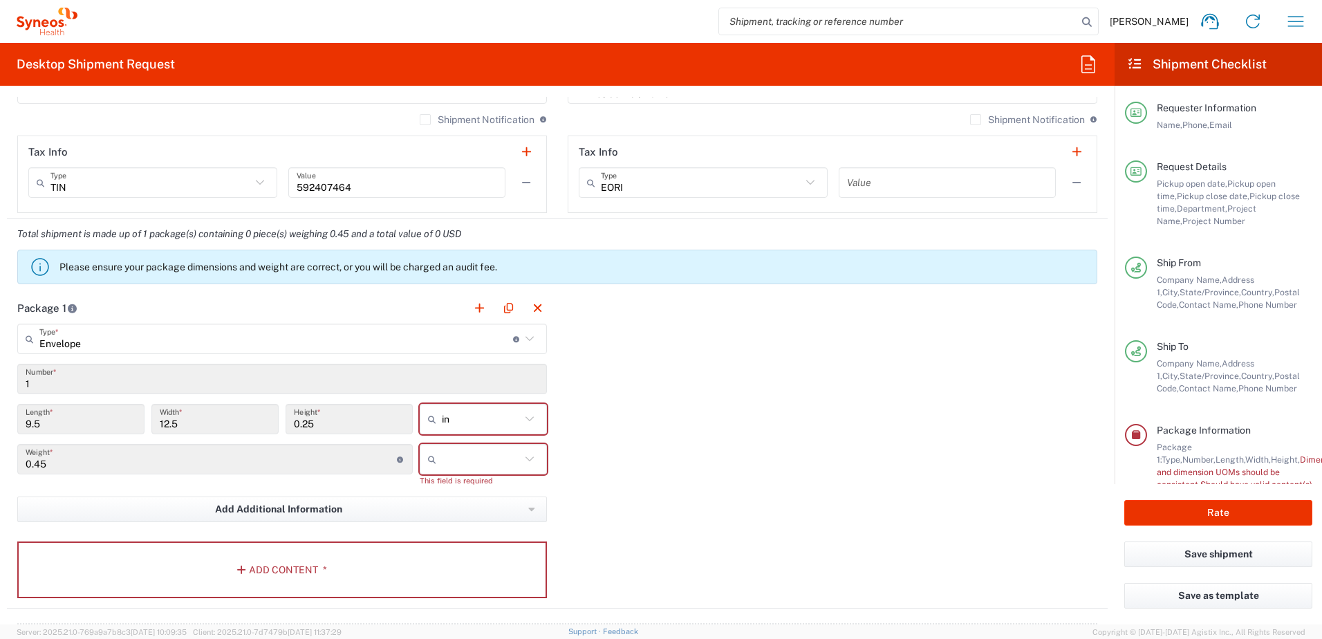
click at [526, 419] on icon at bounding box center [530, 418] width 8 height 5
click at [451, 454] on span "in" at bounding box center [478, 453] width 124 height 21
click at [528, 462] on icon at bounding box center [530, 459] width 18 height 18
click at [444, 512] on span "lbs" at bounding box center [478, 515] width 124 height 21
type input "lbs"
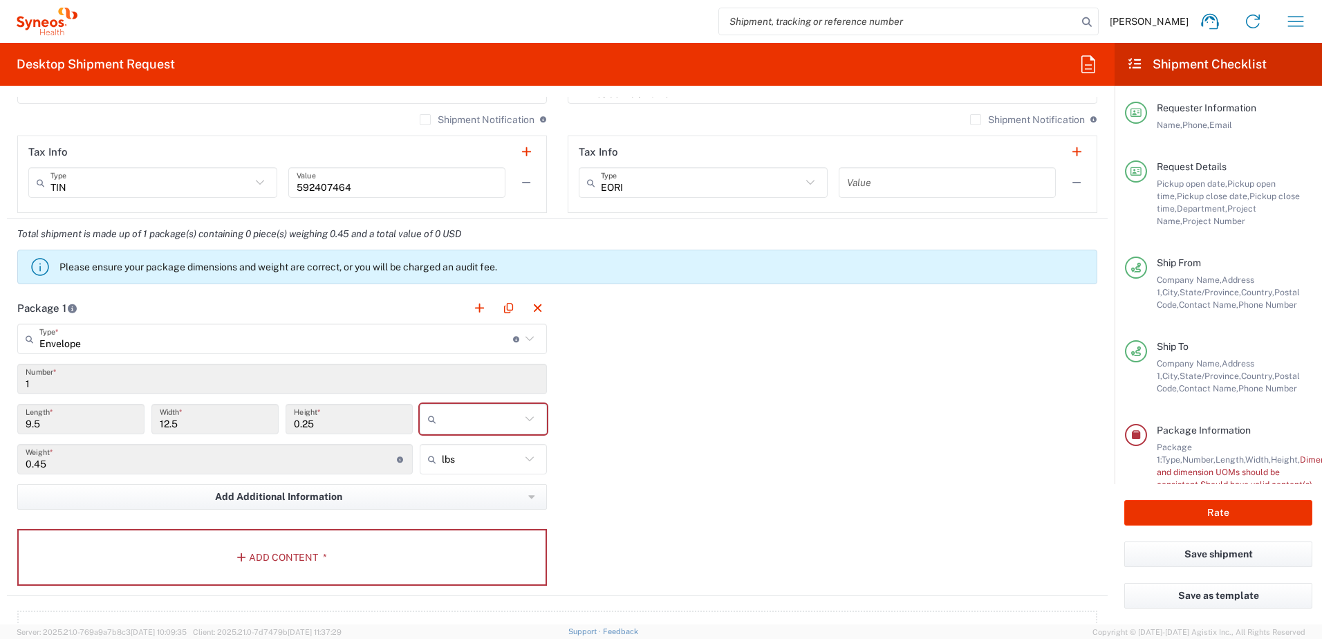
click at [525, 416] on icon at bounding box center [530, 419] width 18 height 18
click at [440, 497] on span "in" at bounding box center [478, 496] width 124 height 21
type input "in"
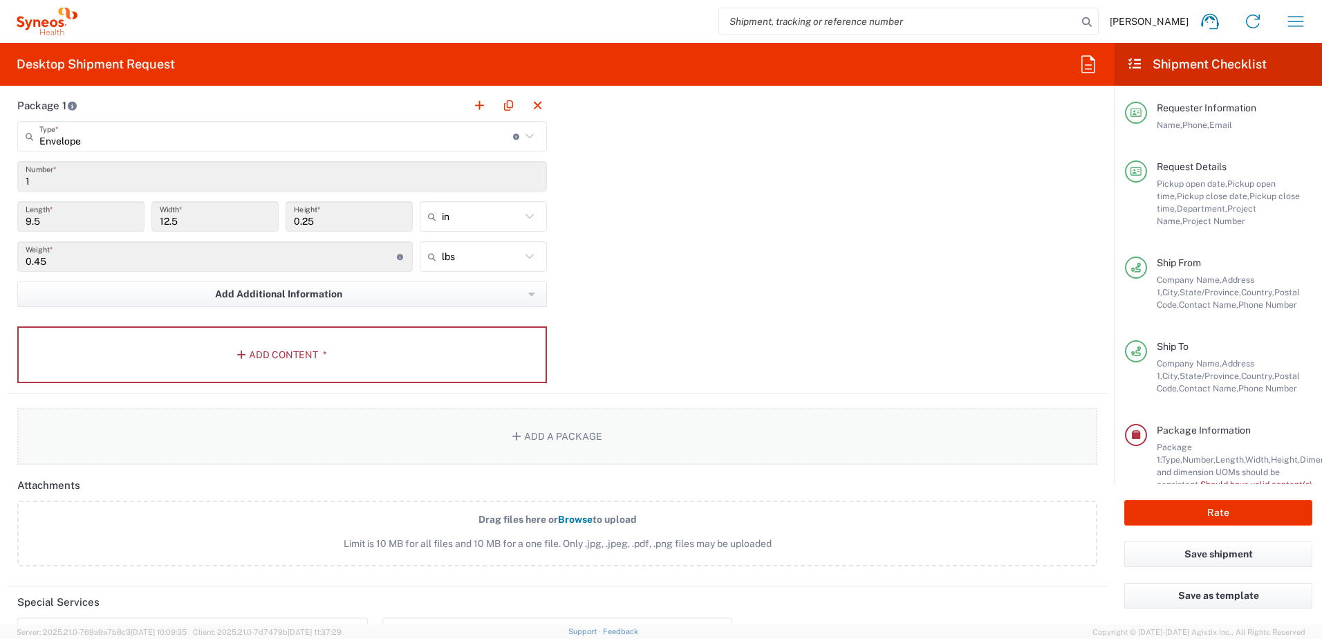
scroll to position [1208, 0]
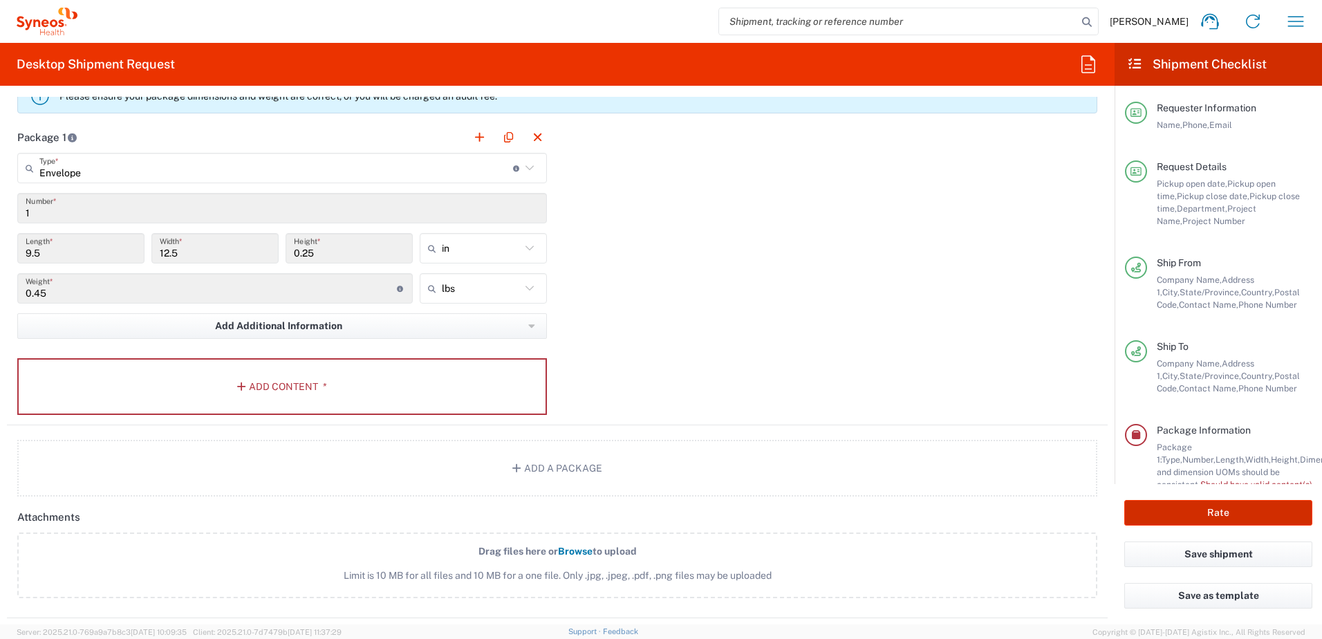
click at [1209, 508] on button "Rate" at bounding box center [1219, 513] width 188 height 26
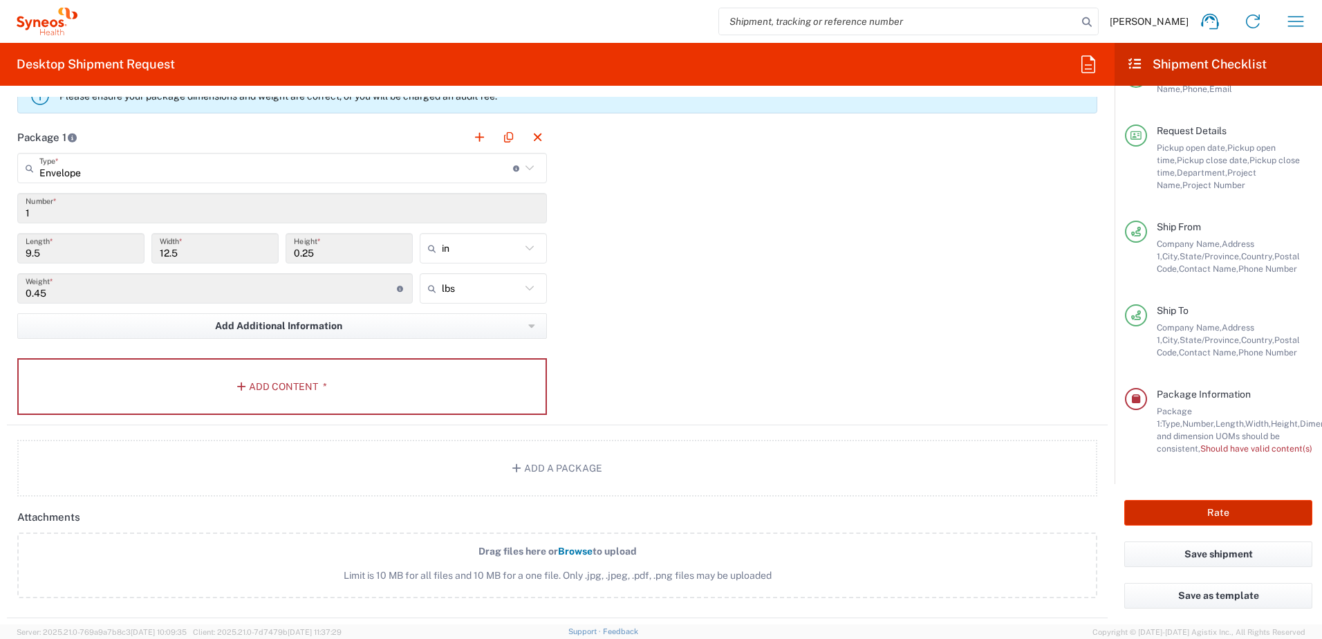
scroll to position [48, 0]
type input "**6183 DEPARTMENTAL EXPENSE"
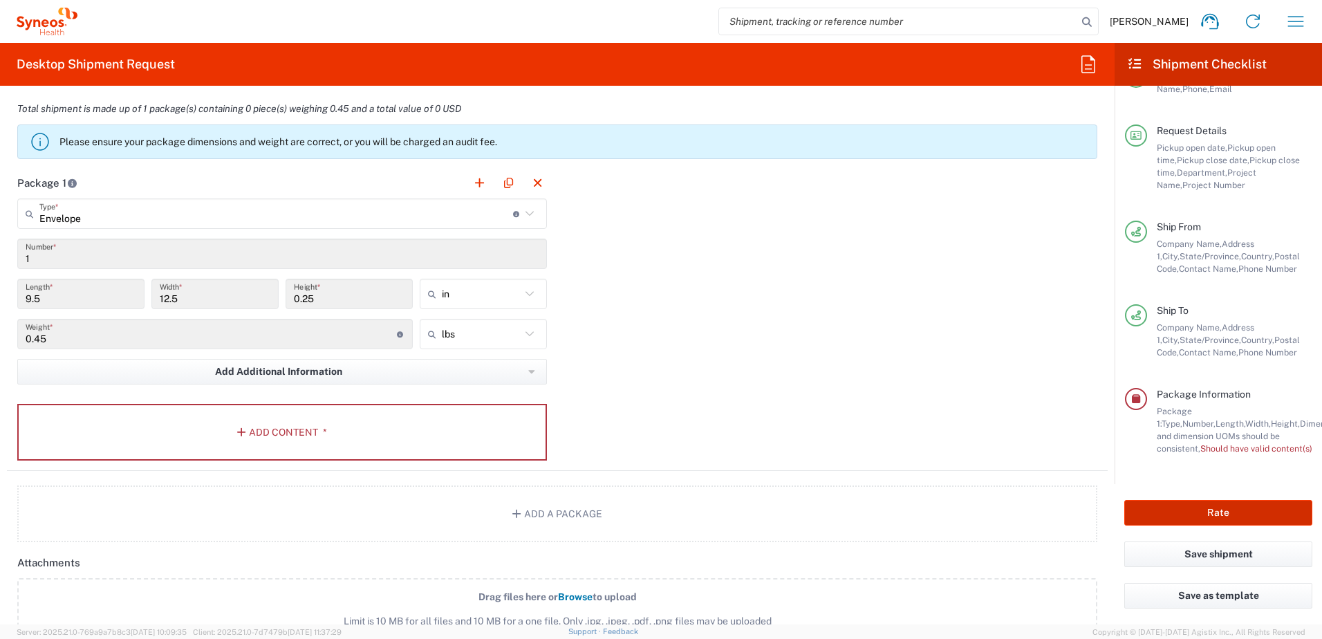
scroll to position [1139, 0]
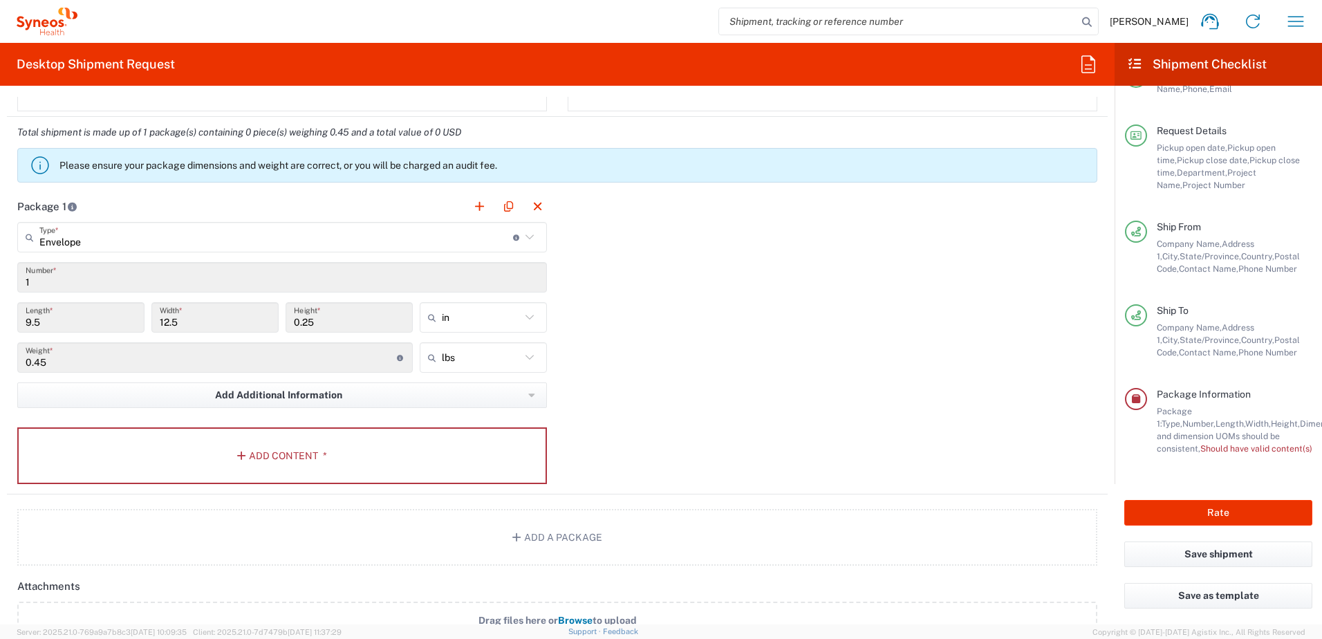
click at [74, 279] on input "1" at bounding box center [282, 278] width 513 height 24
click at [39, 281] on input "1" at bounding box center [282, 278] width 513 height 24
click at [286, 456] on button "Add Content *" at bounding box center [282, 455] width 530 height 57
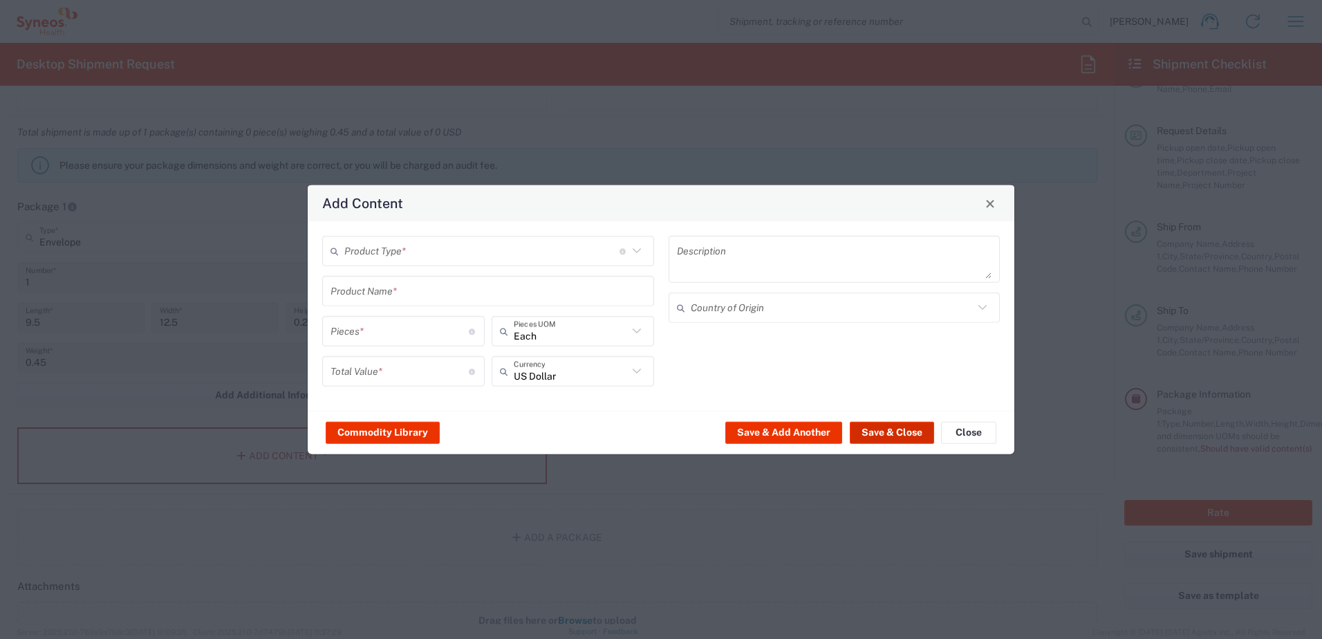
click at [894, 434] on button "Save & Close" at bounding box center [892, 432] width 84 height 22
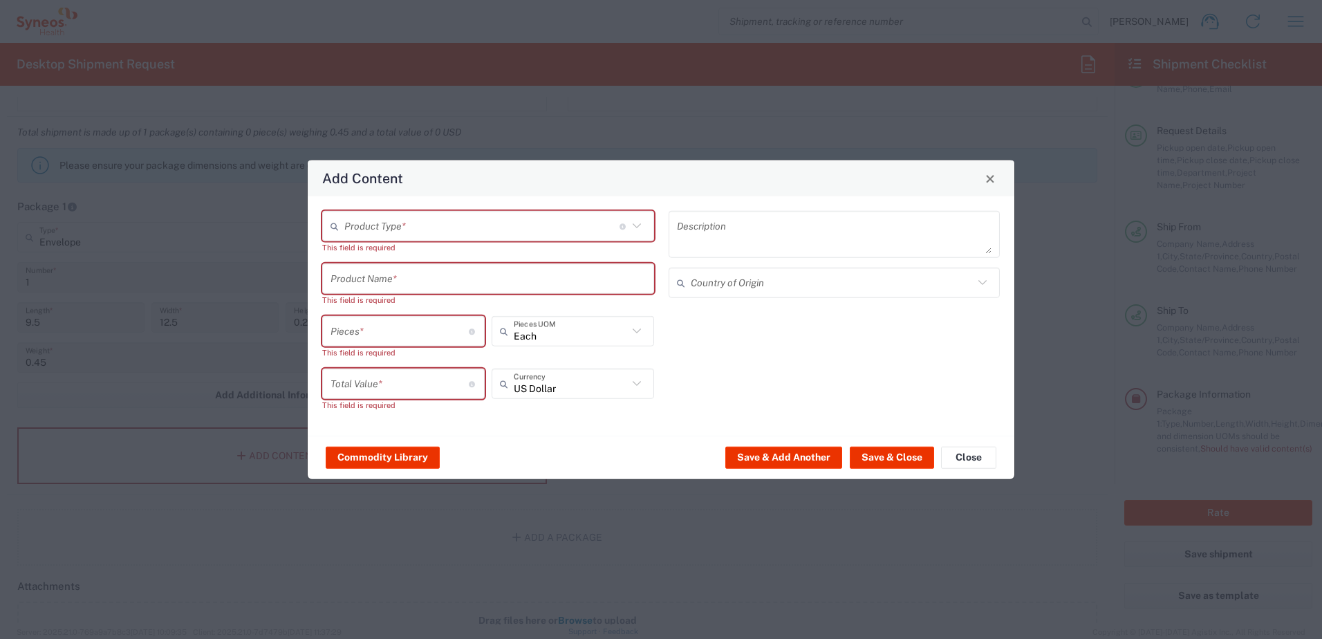
click at [639, 224] on icon at bounding box center [637, 226] width 18 height 18
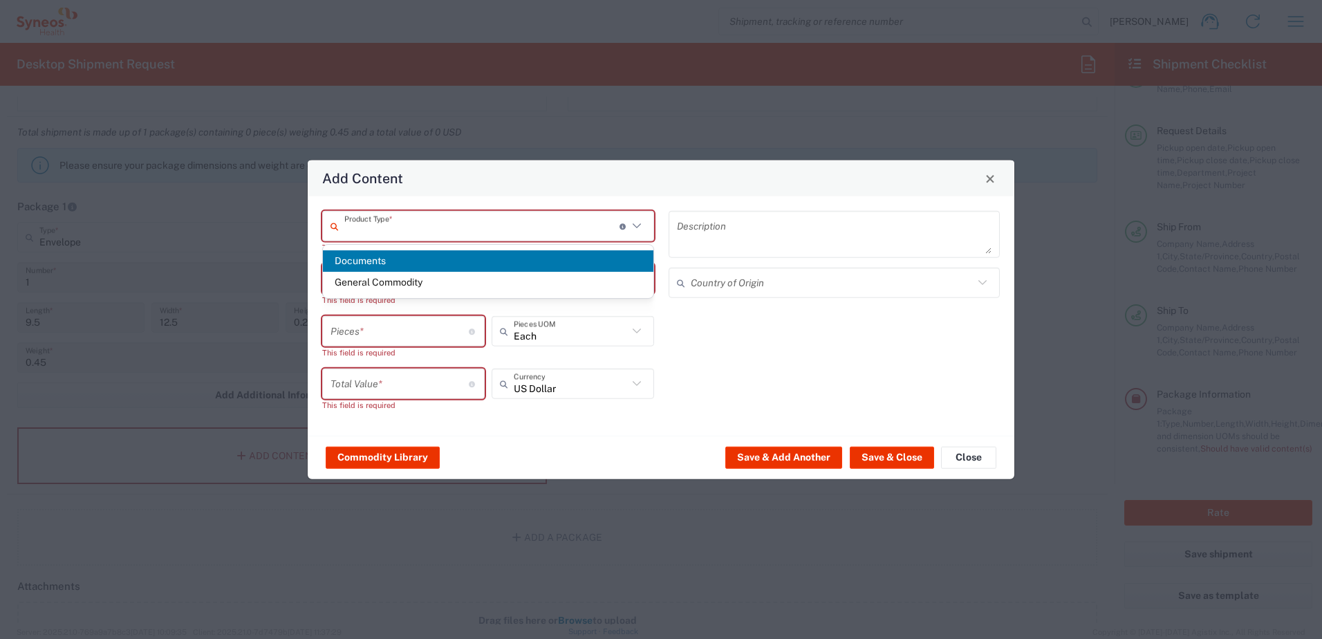
click at [418, 259] on span "Documents" at bounding box center [488, 260] width 331 height 21
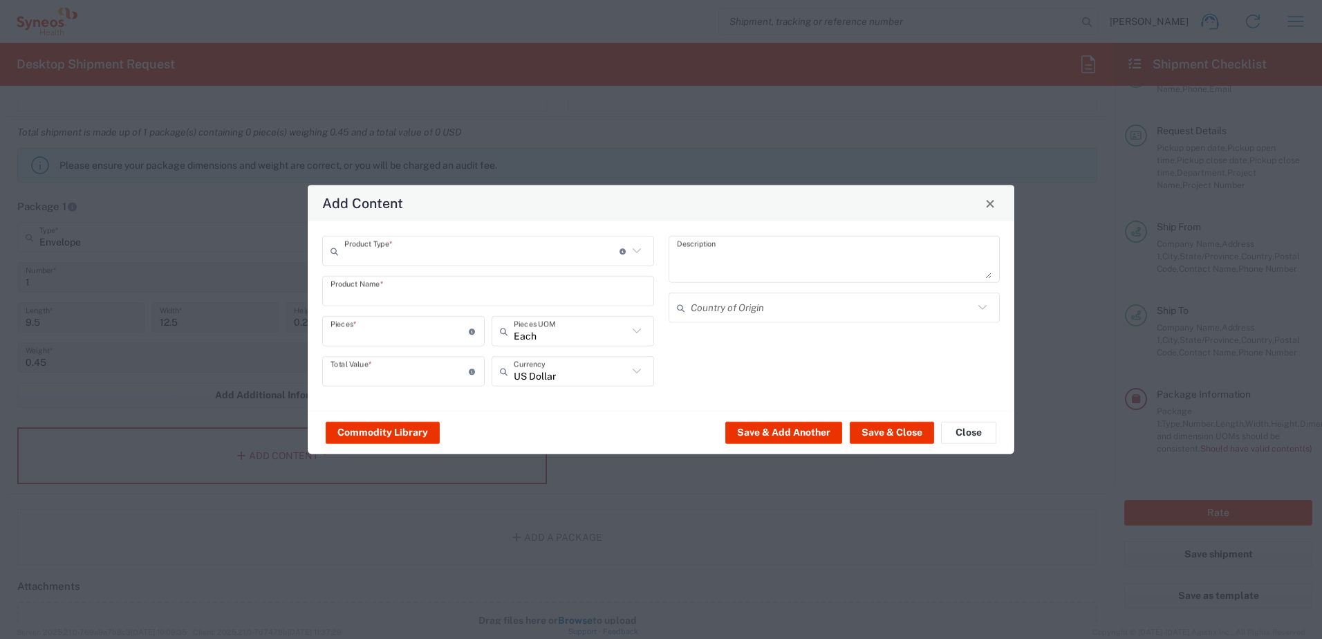
type input "Documents"
type input "1"
type textarea "Documents"
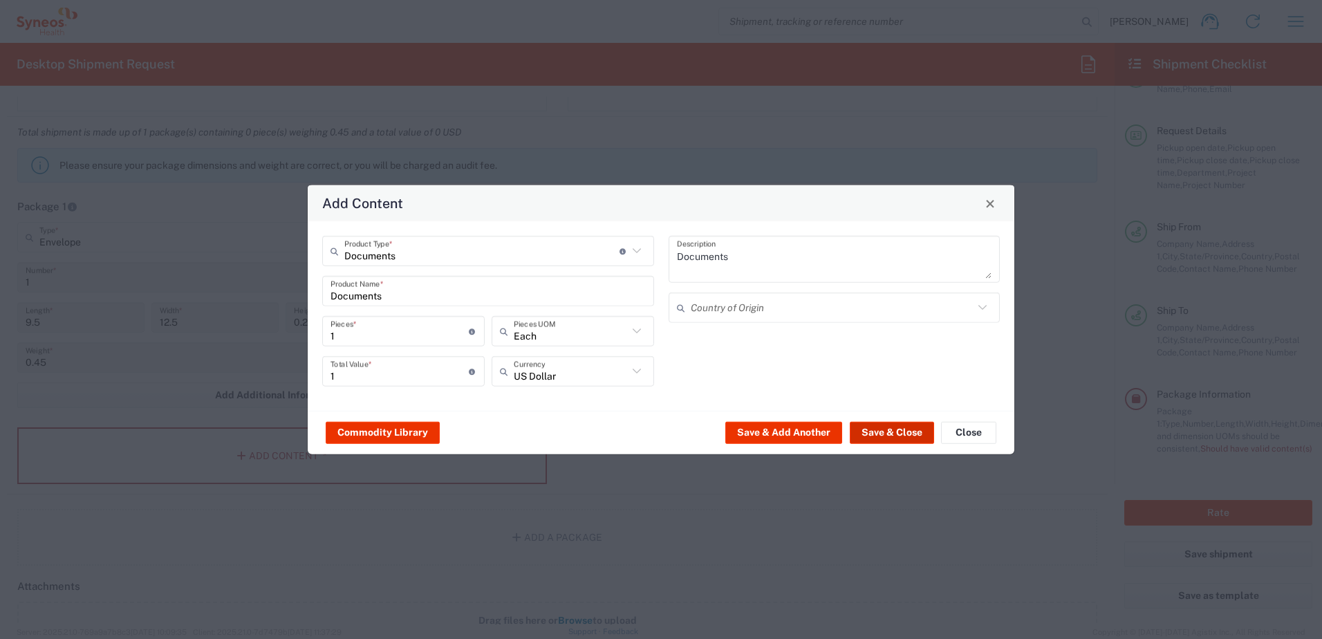
click at [891, 434] on button "Save & Close" at bounding box center [892, 432] width 84 height 22
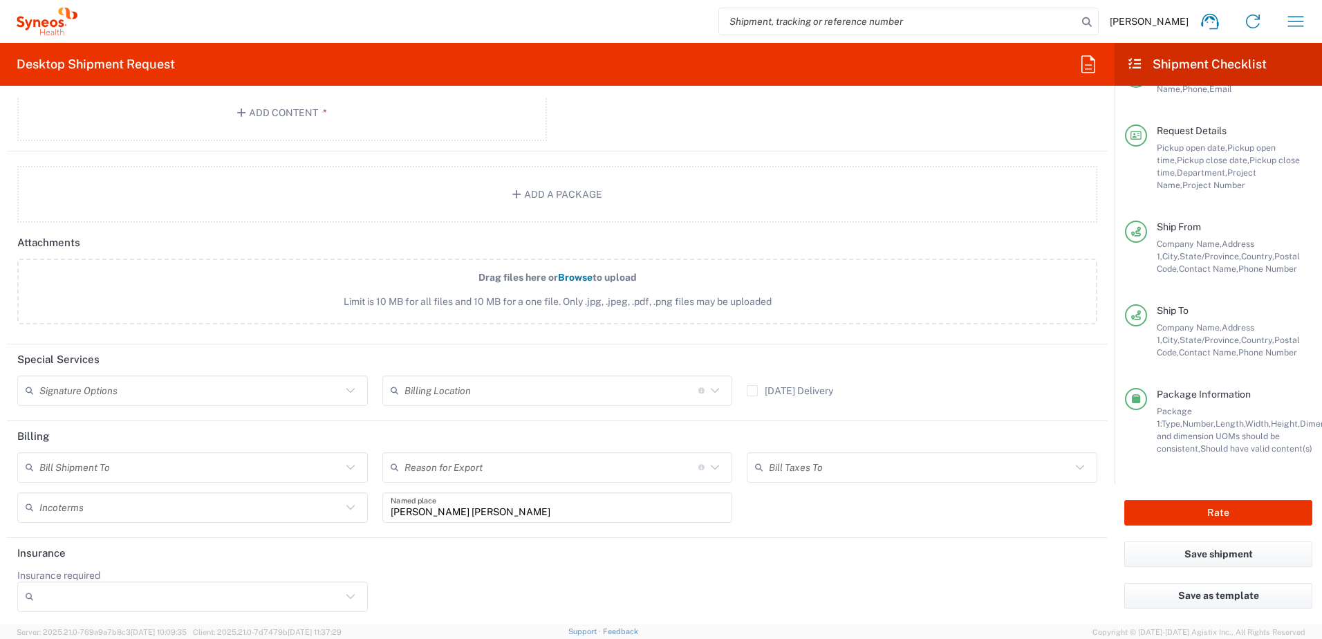
scroll to position [1566, 0]
click at [1198, 512] on button "Rate" at bounding box center [1219, 513] width 188 height 26
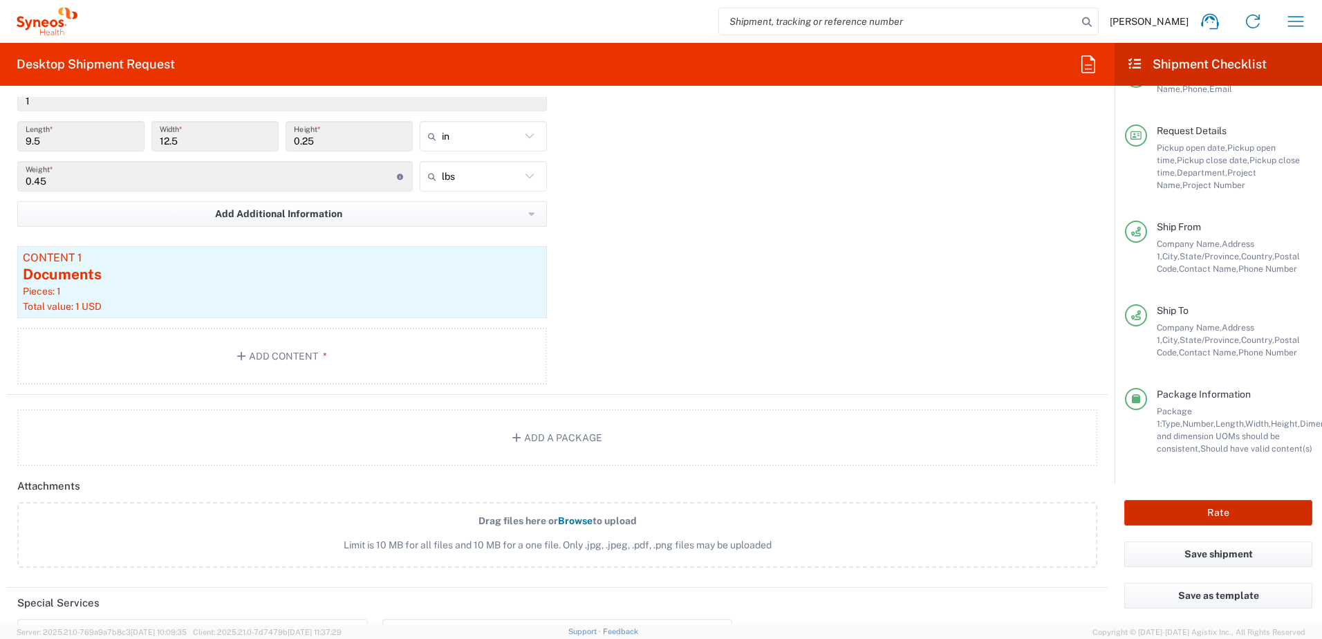
scroll to position [1290, 0]
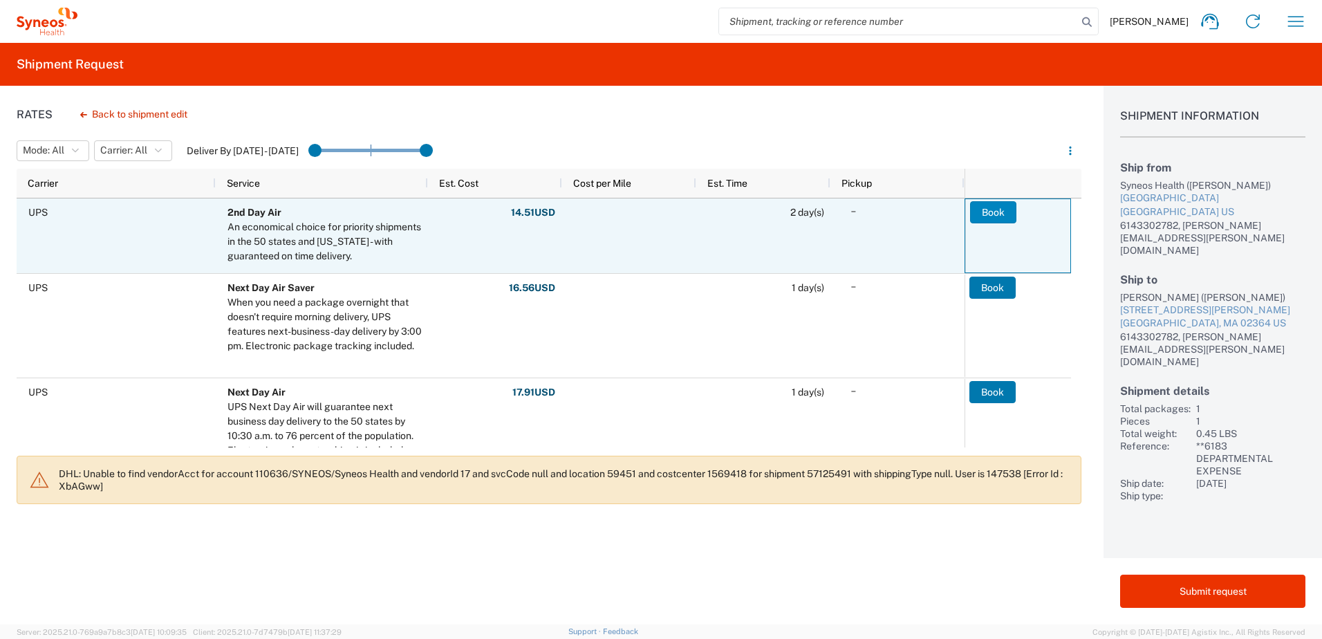
click at [985, 214] on button "Book" at bounding box center [993, 212] width 46 height 22
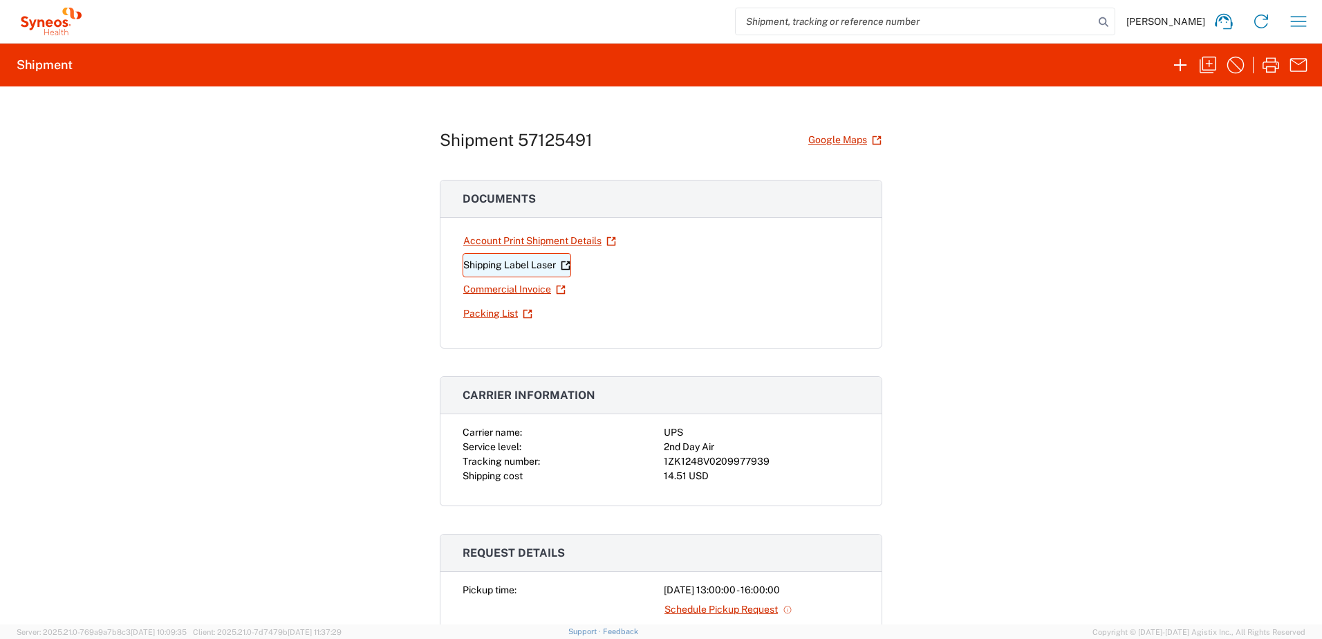
click at [510, 265] on link "Shipping Label Laser" at bounding box center [517, 265] width 109 height 24
